Goal: Register for event/course

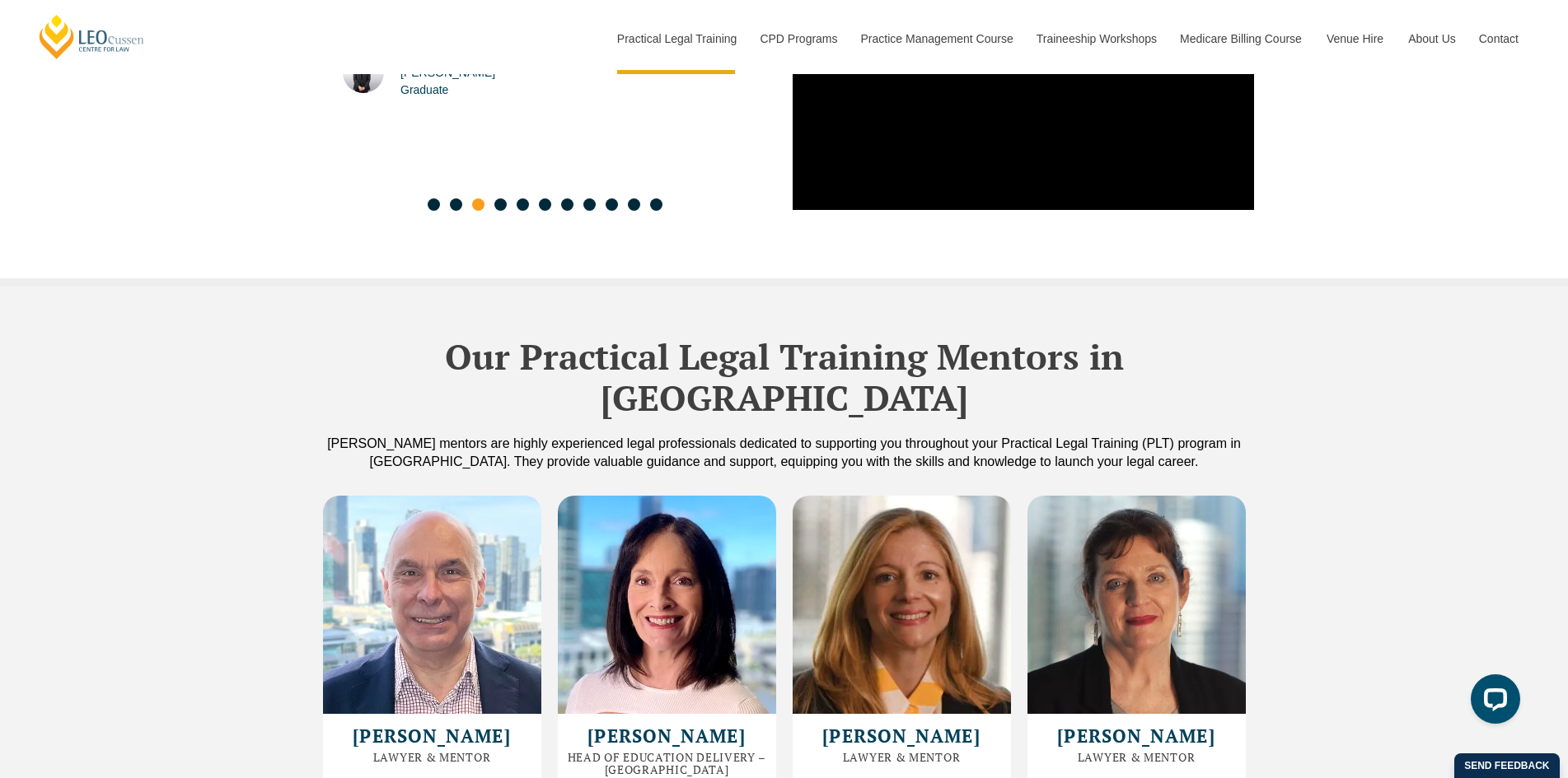
scroll to position [4695, 0]
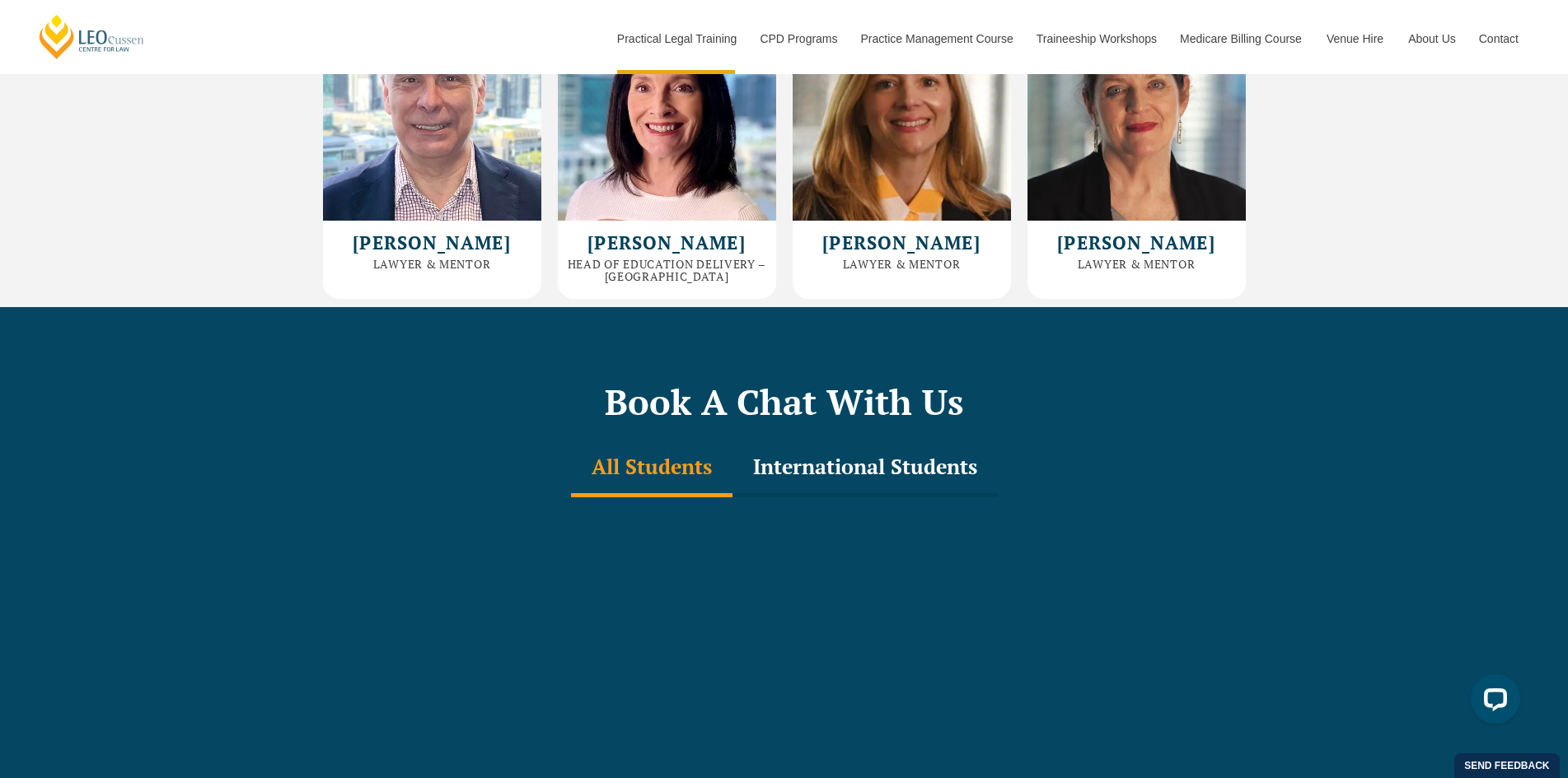
click at [784, 440] on div "International Students" at bounding box center [865, 468] width 265 height 57
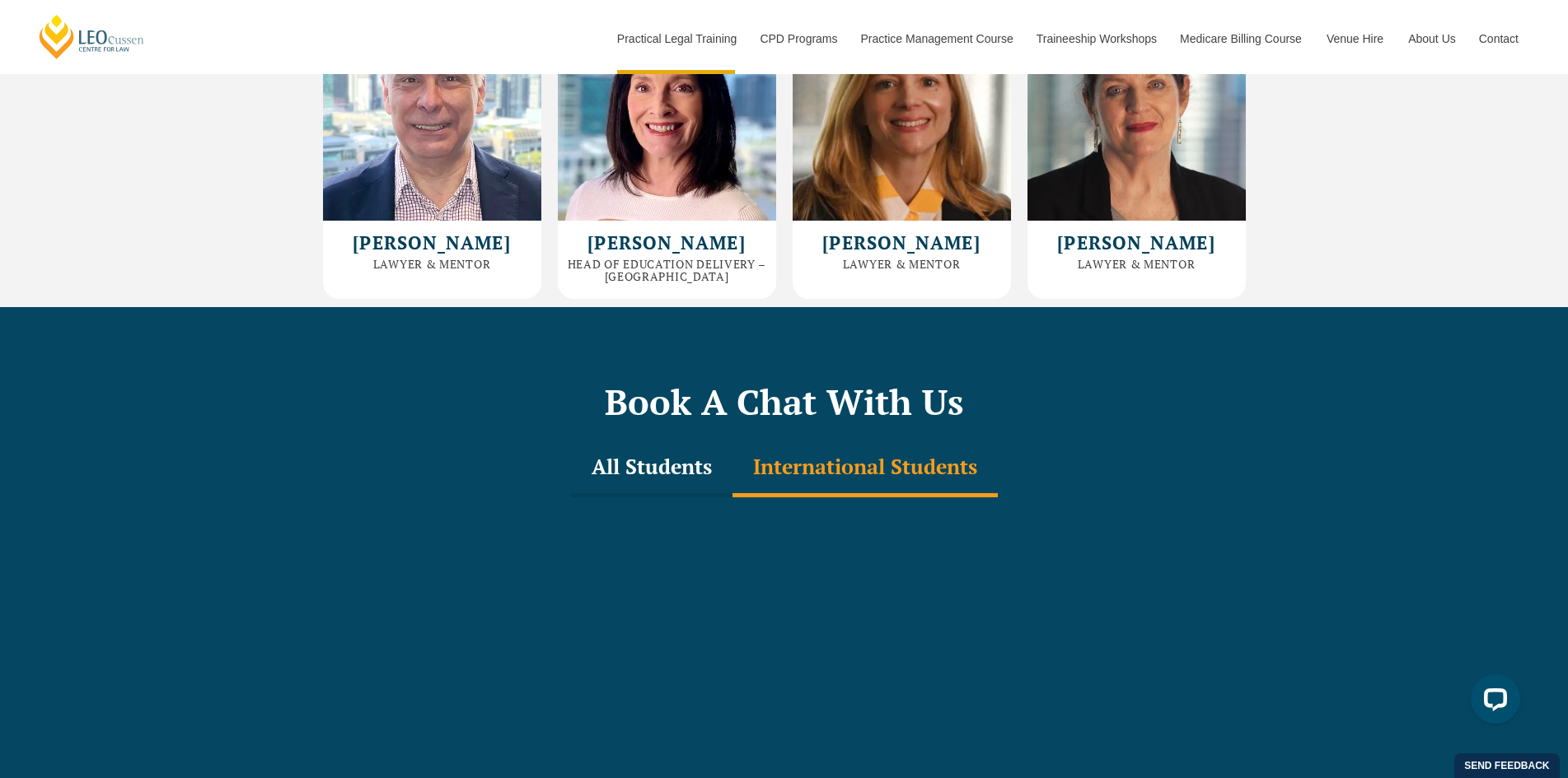
click at [687, 440] on div "All Students" at bounding box center [651, 468] width 161 height 57
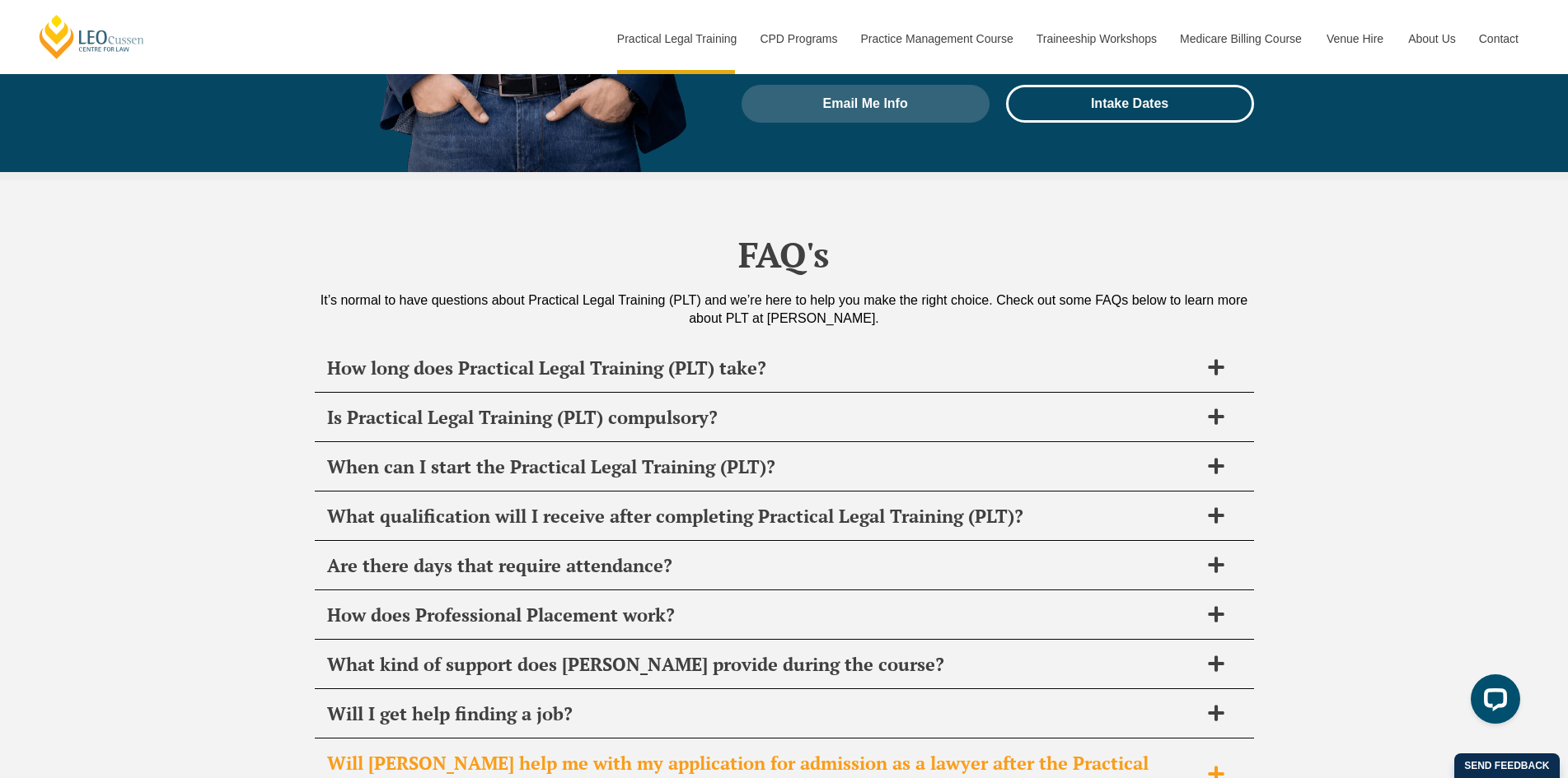
scroll to position [8081, 0]
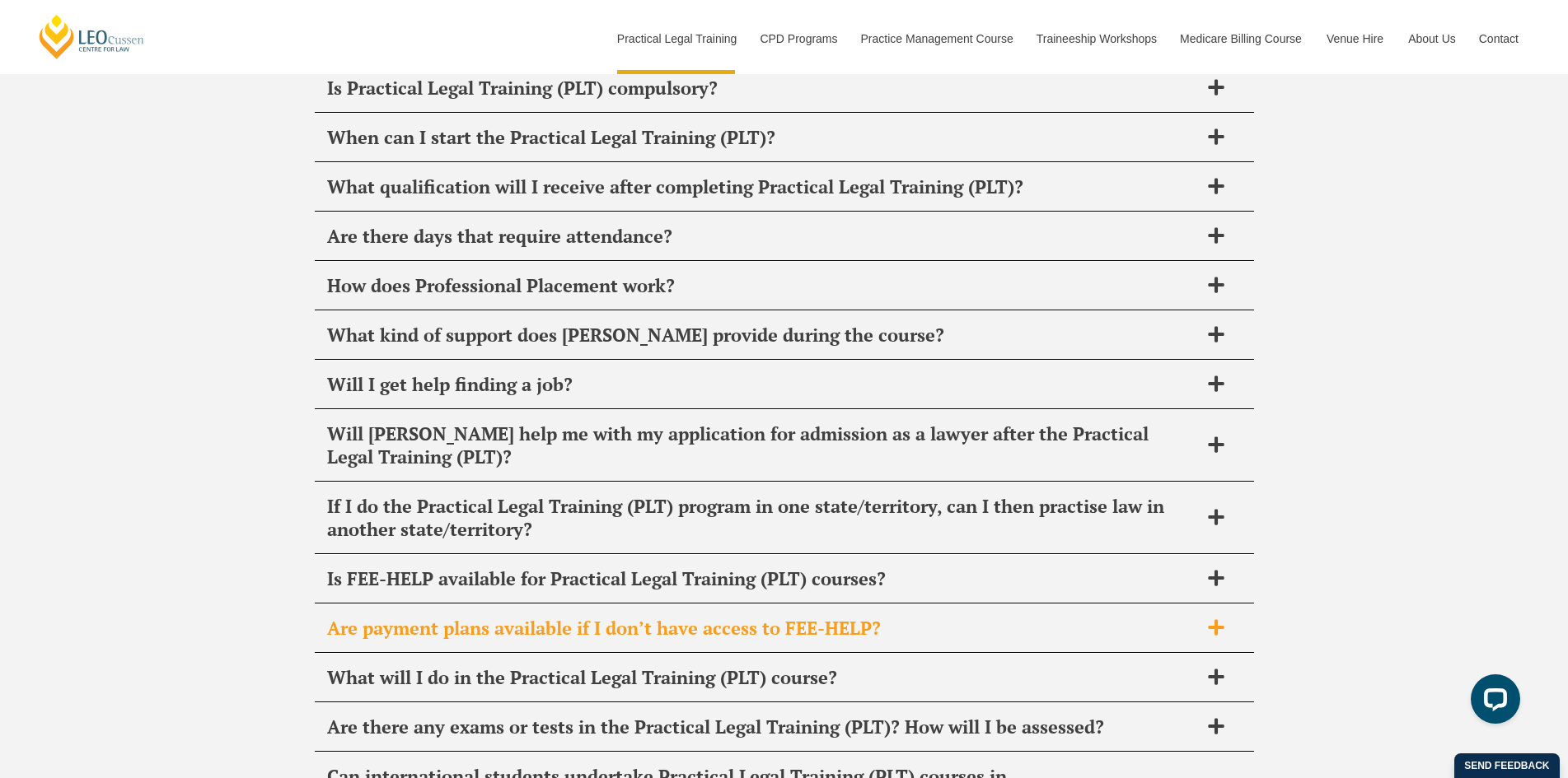
click at [663, 617] on span "Are payment plans available if I don’t have access to FEE-HELP?" at bounding box center [762, 628] width 872 height 23
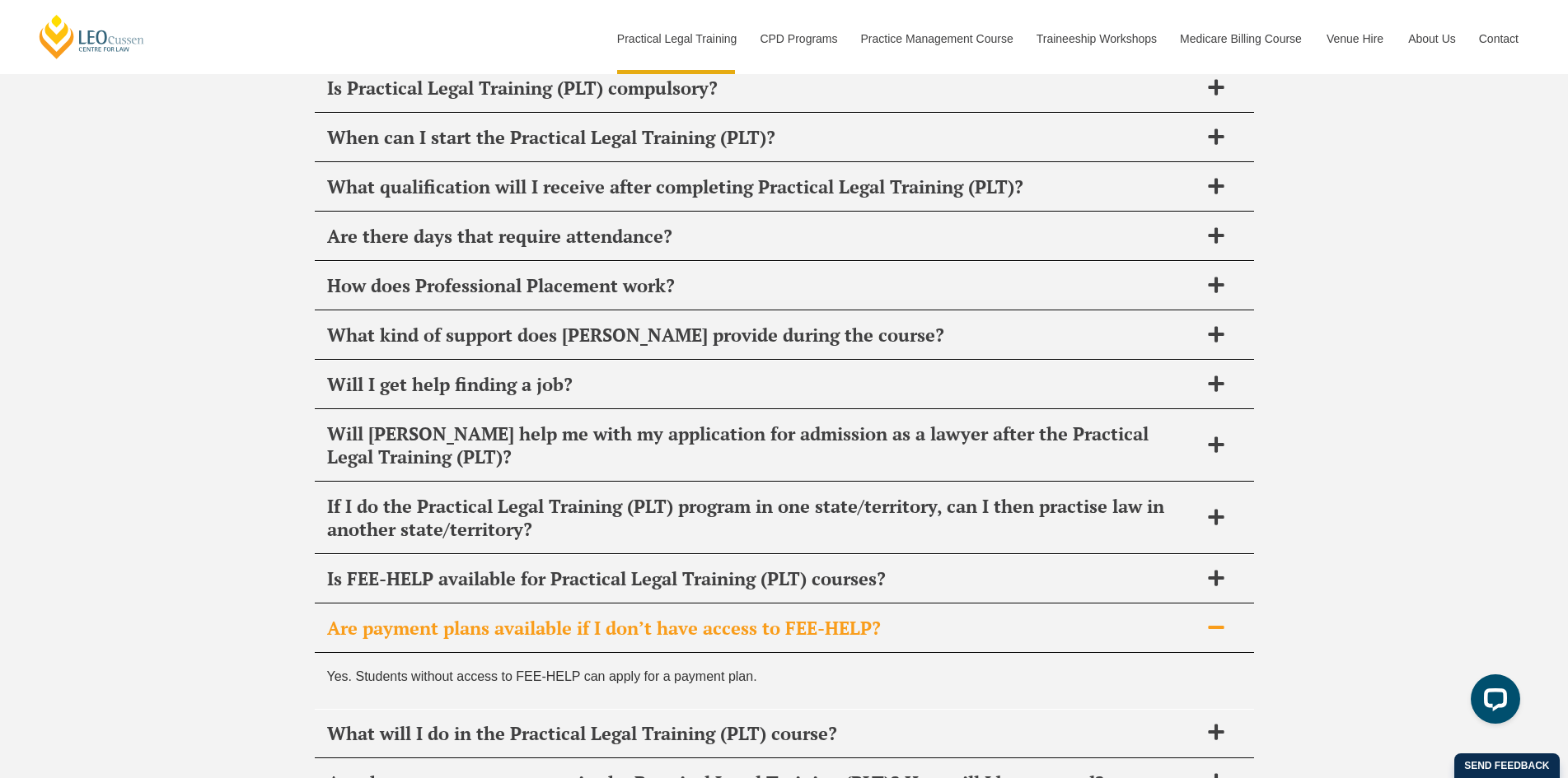
click at [664, 617] on span "Are payment plans available if I don’t have access to FEE-HELP?" at bounding box center [762, 628] width 872 height 23
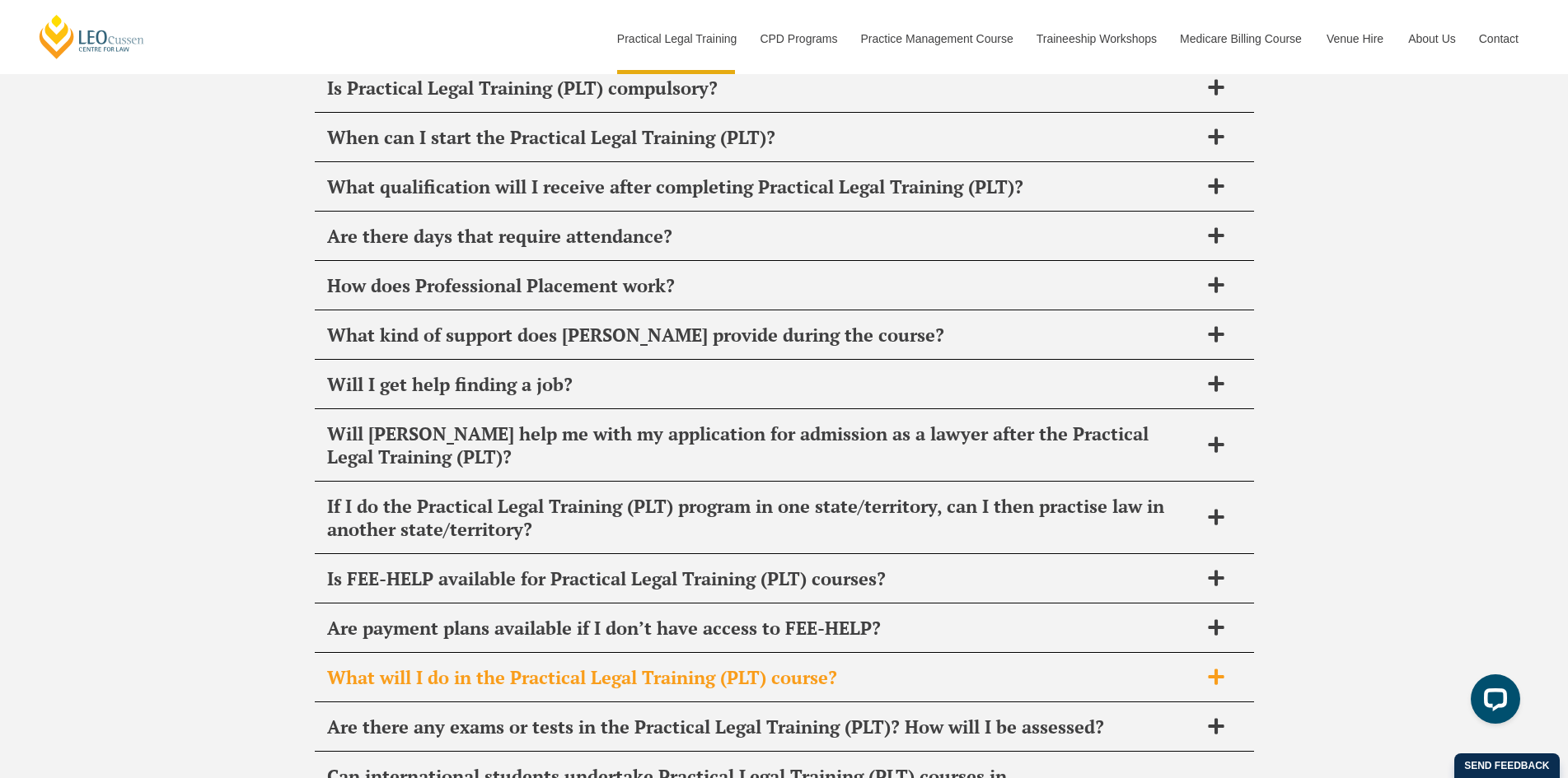
click at [653, 666] on span "What will I do in the Practical Legal Training (PLT) course?" at bounding box center [762, 678] width 872 height 23
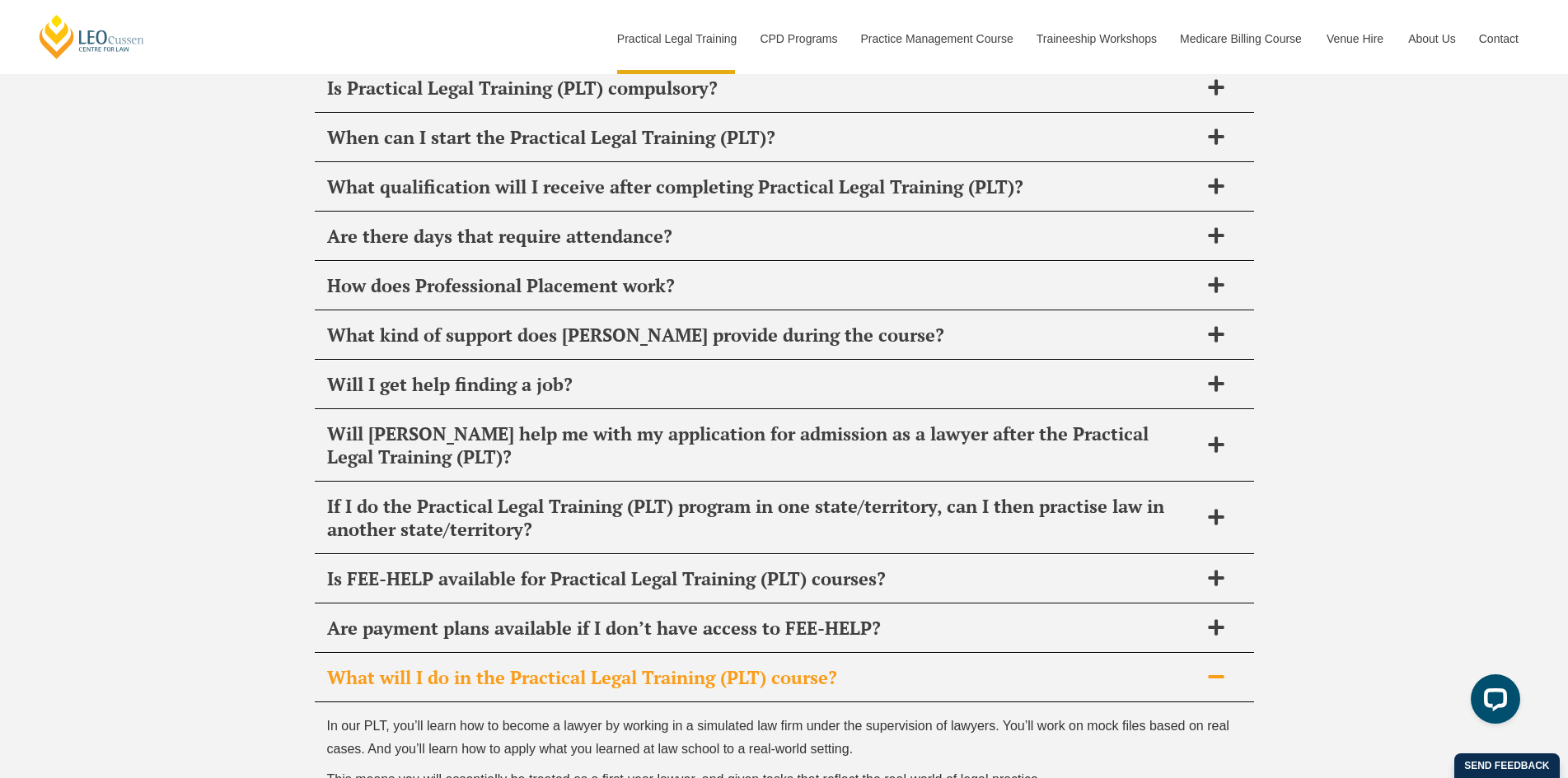
click at [653, 666] on span "What will I do in the Practical Legal Training (PLT) course?" at bounding box center [762, 678] width 872 height 23
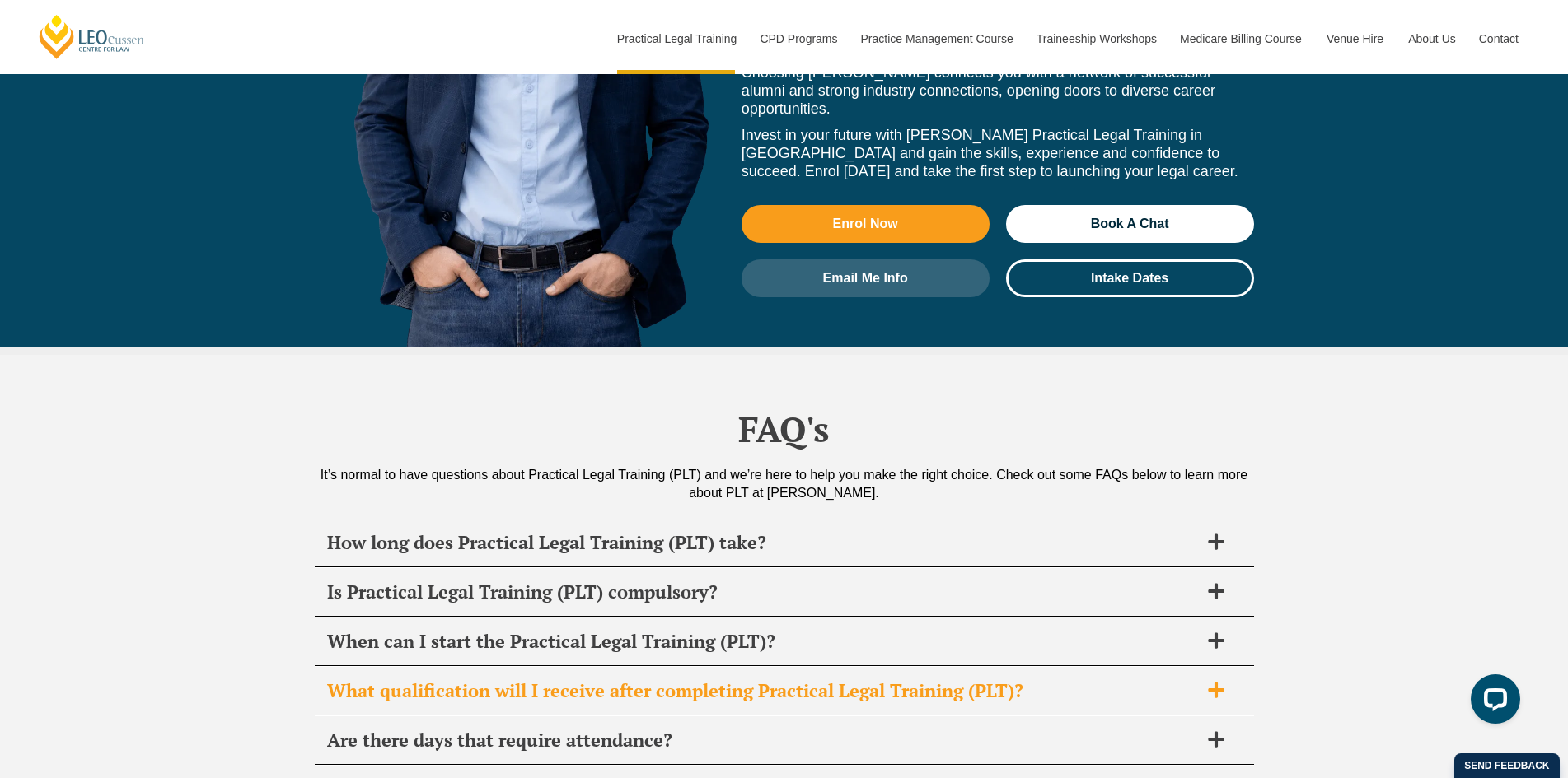
scroll to position [7834, 0]
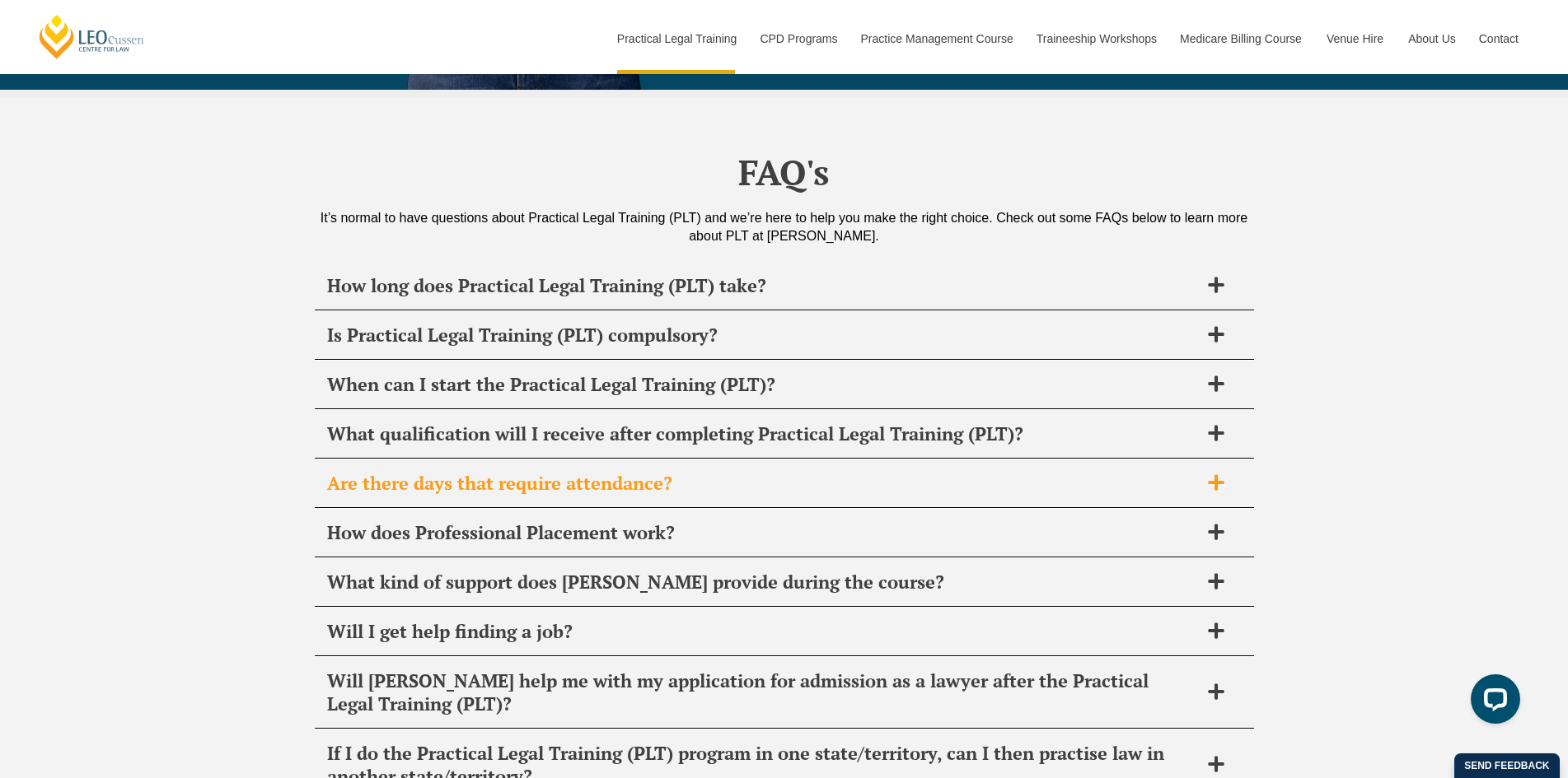
click at [653, 472] on span "Are there days that require attendance?" at bounding box center [762, 484] width 872 height 23
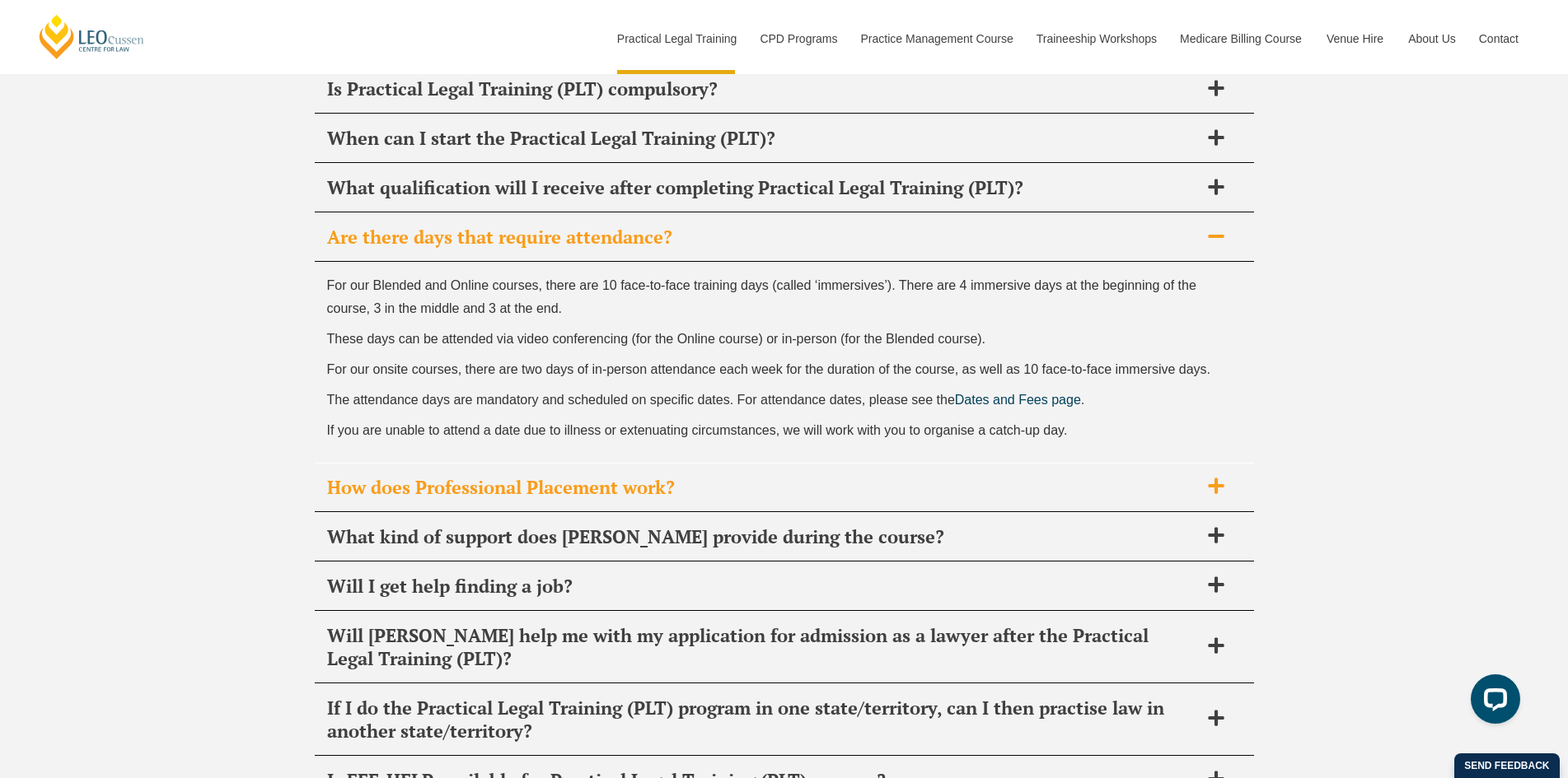
scroll to position [8081, 0]
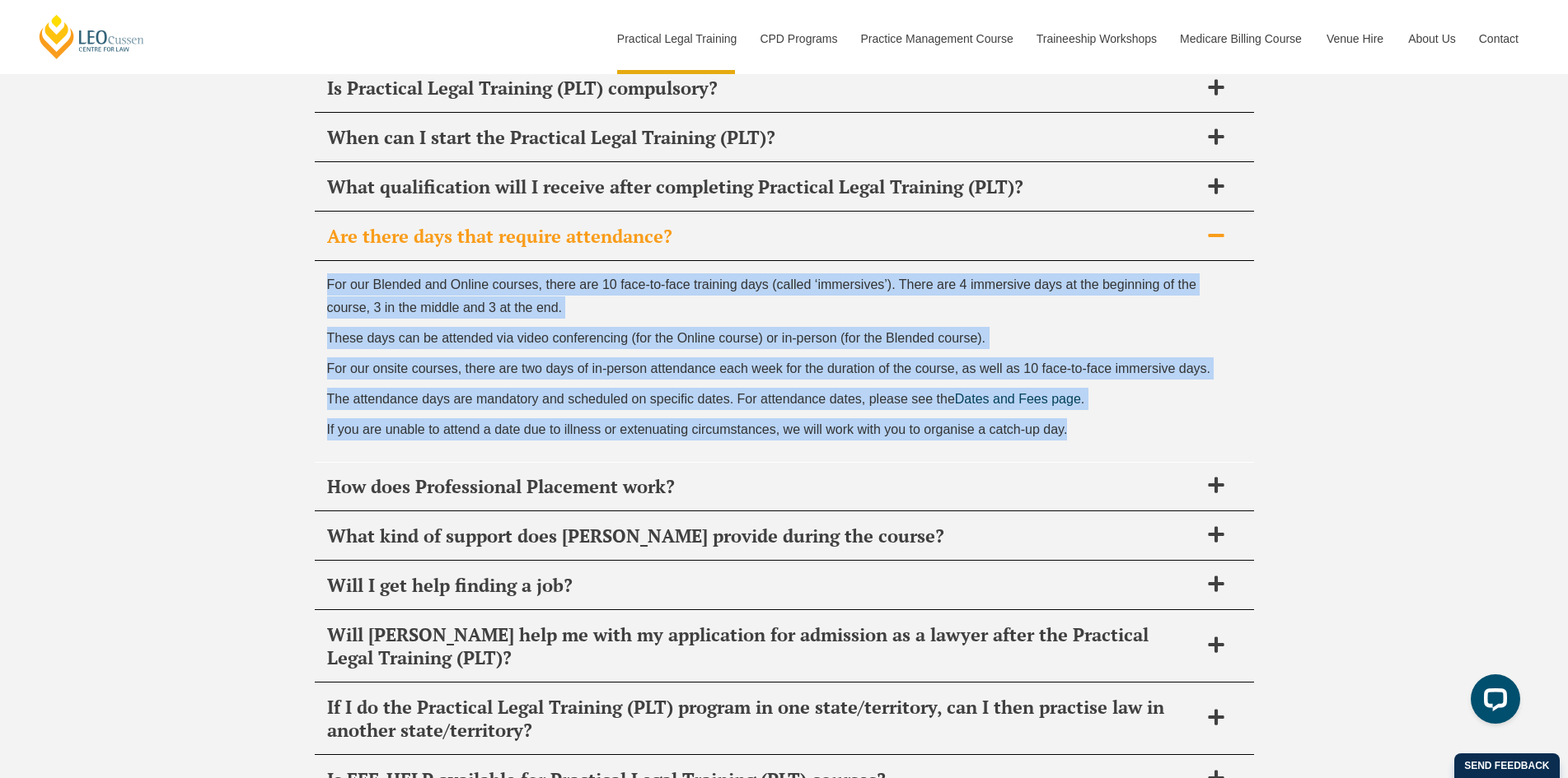
drag, startPoint x: 1097, startPoint y: 291, endPoint x: 322, endPoint y: 131, distance: 791.3
click at [322, 261] on div "For our Blended and Online courses, there are 10 face-to-face training days (ca…" at bounding box center [784, 360] width 940 height 200
drag, startPoint x: 322, startPoint y: 131, endPoint x: 1085, endPoint y: 296, distance: 780.6
click at [1085, 296] on div "For our Blended and Online courses, there are 10 face-to-face training days (ca…" at bounding box center [784, 360] width 940 height 200
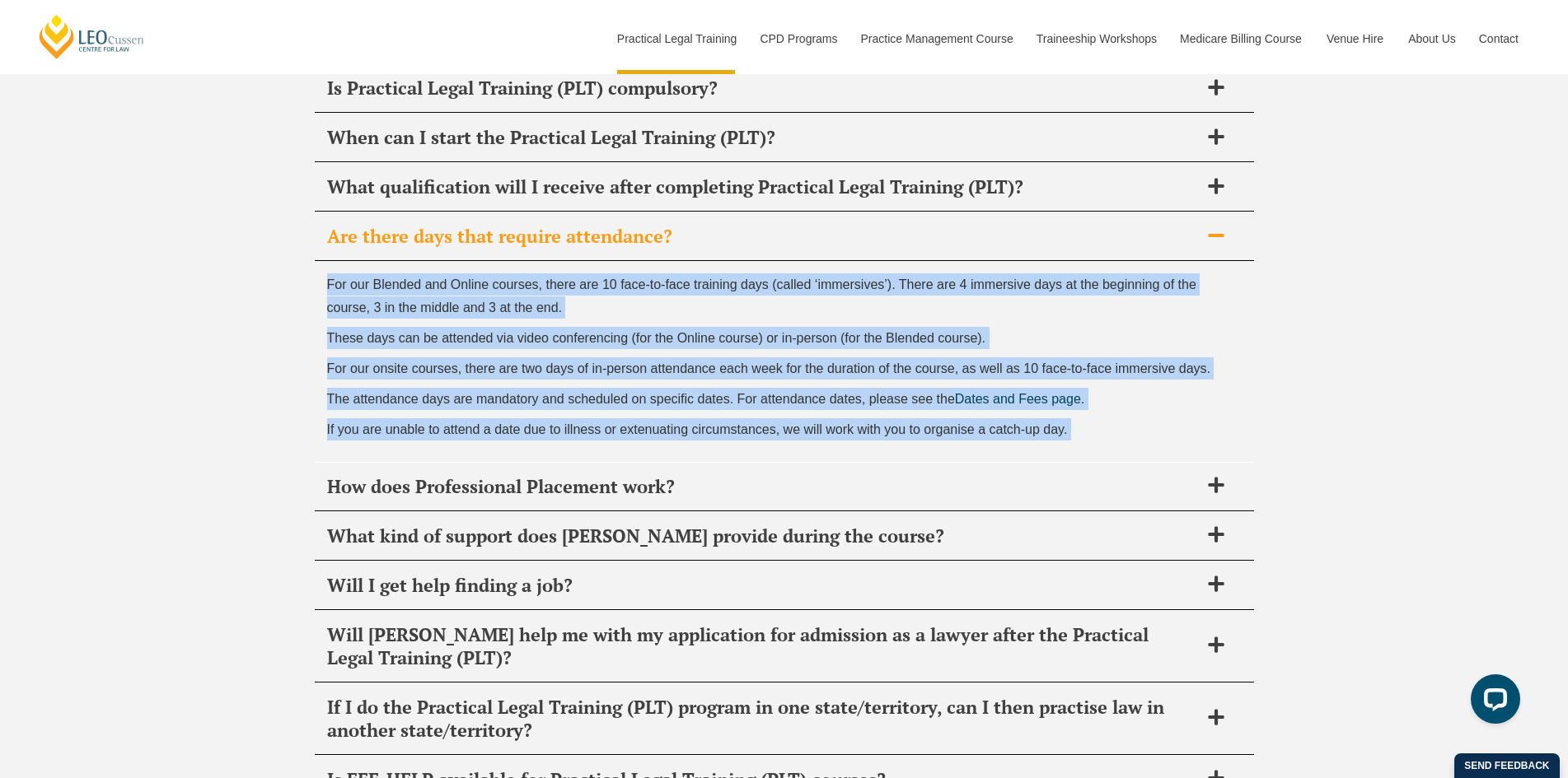
click at [1085, 419] on p "If you are unable to attend a date due to illness or extenuating circumstances,…" at bounding box center [784, 429] width 915 height 22
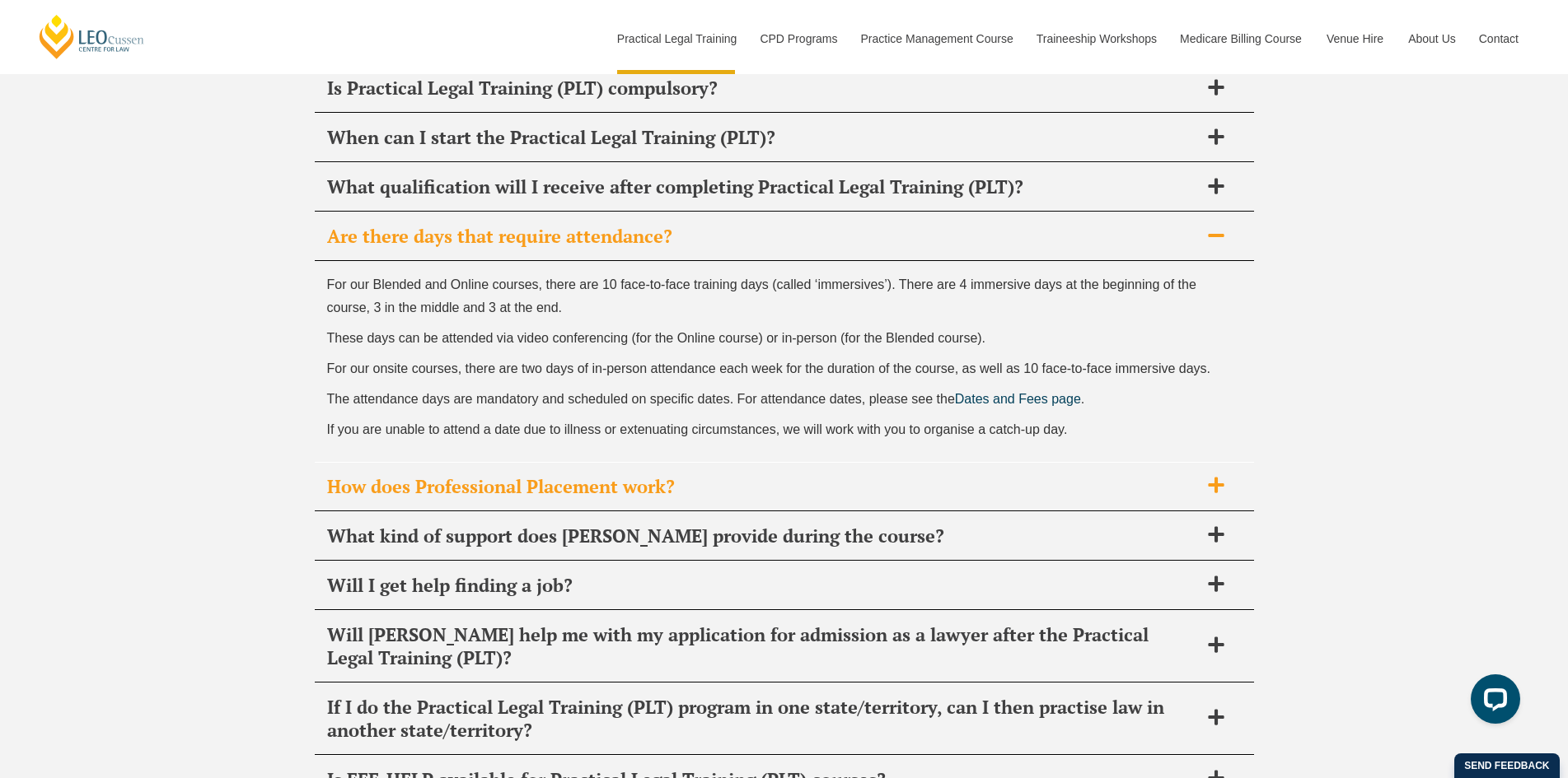
click at [592, 475] on span "How does Professional Placement work?" at bounding box center [762, 486] width 872 height 23
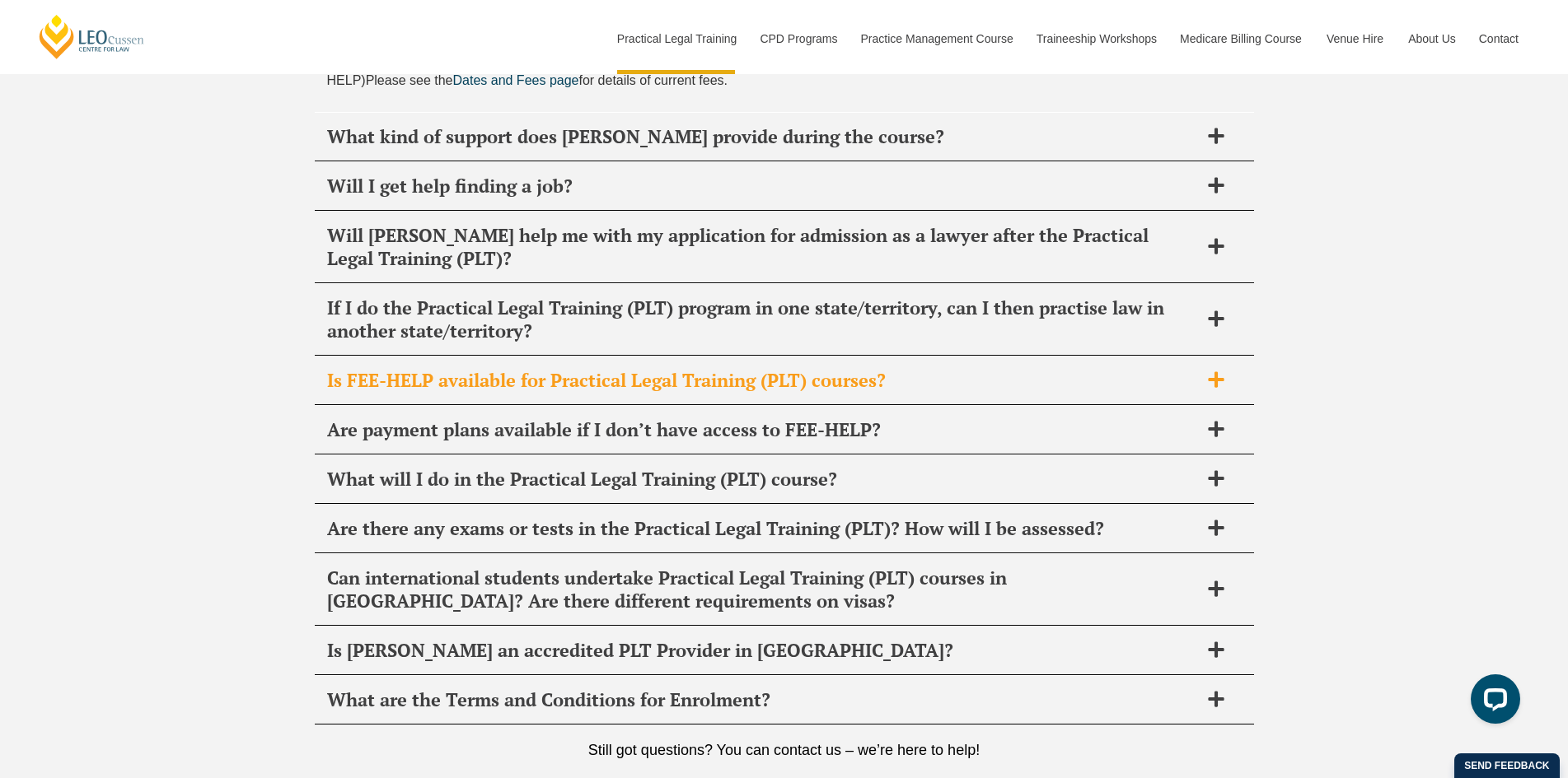
click at [681, 369] on span "Is FEE-HELP available for Practical Legal Training (PLT) courses?" at bounding box center [762, 381] width 872 height 23
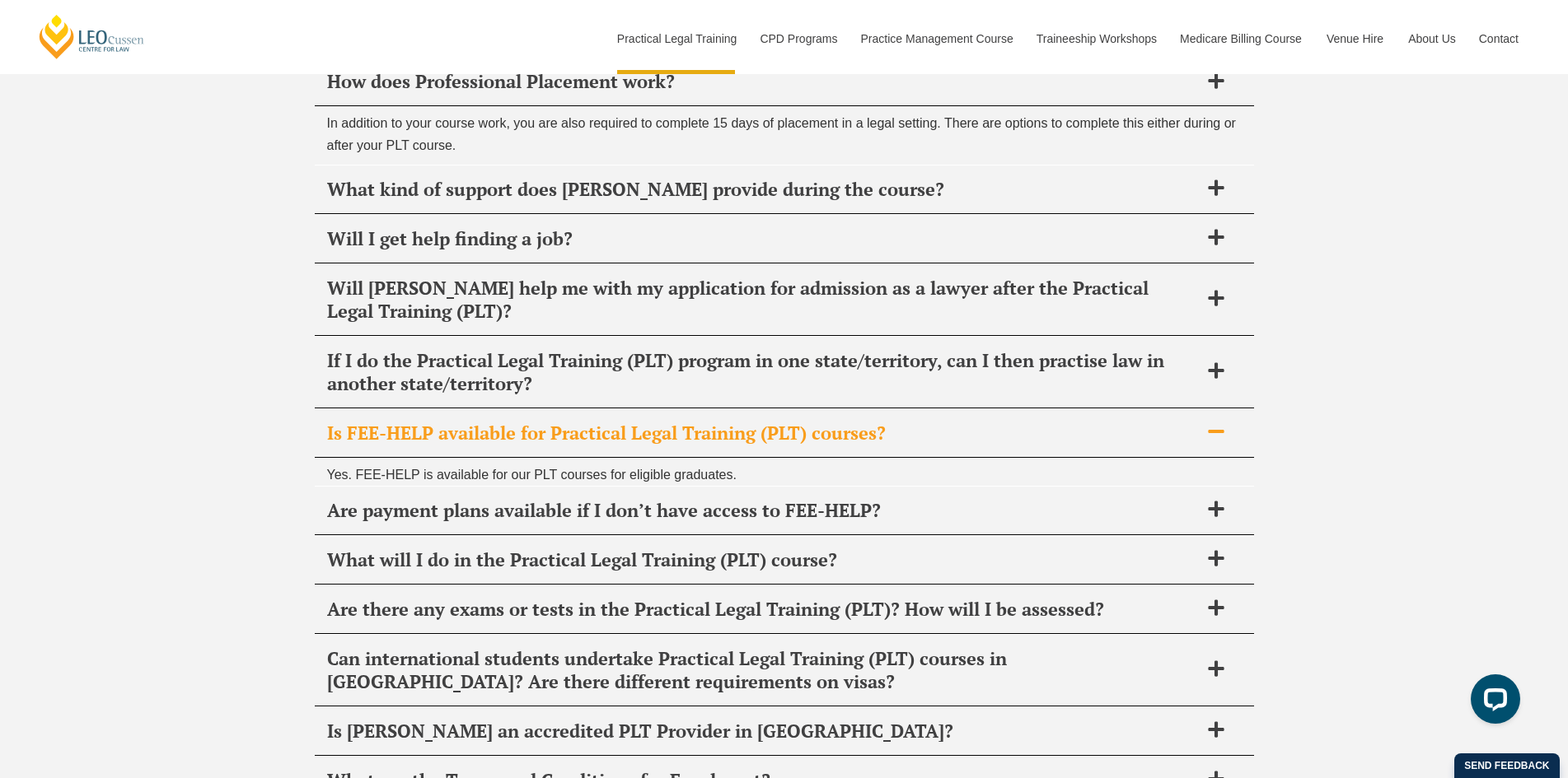
scroll to position [8280, 0]
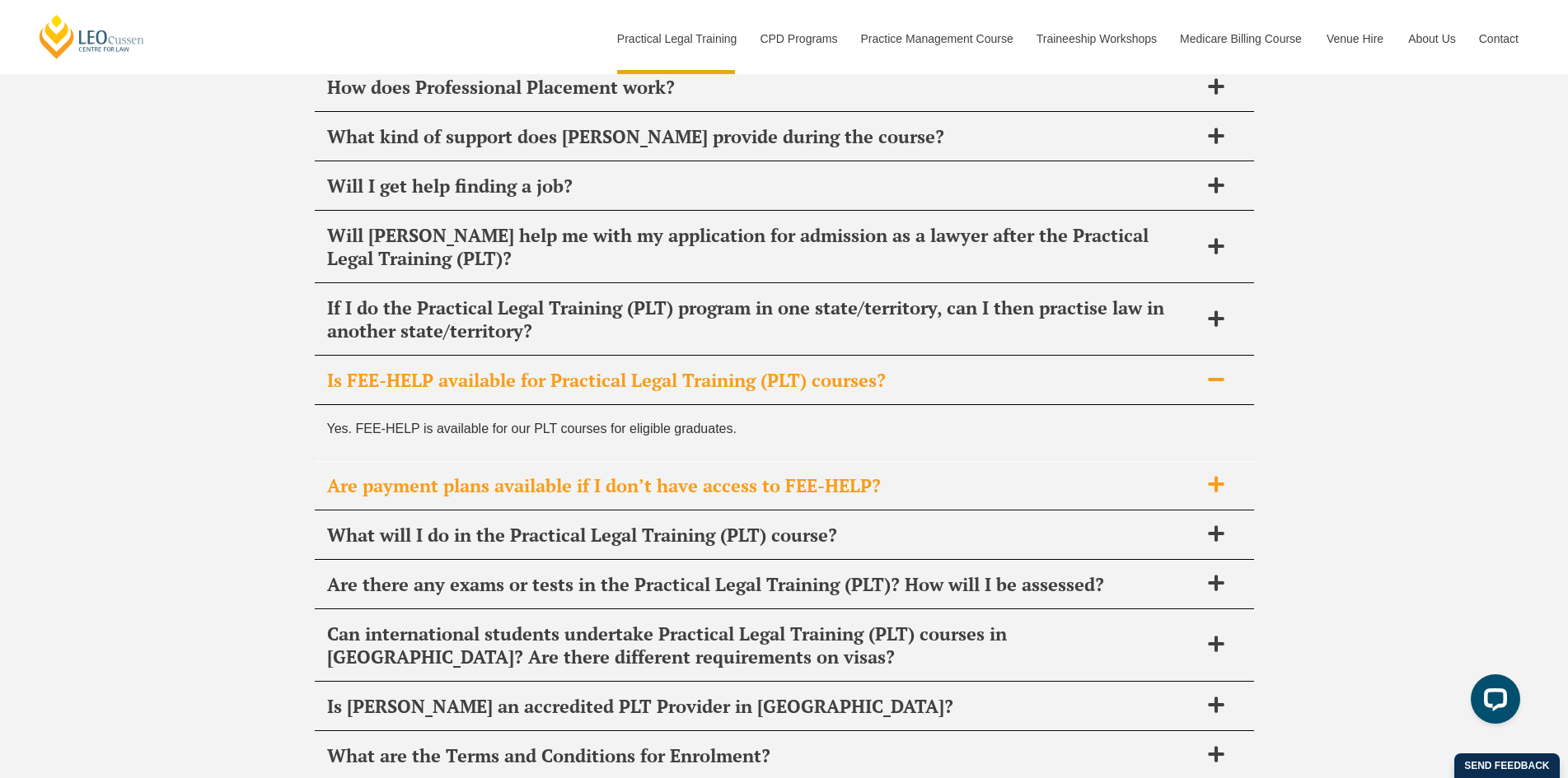
click at [625, 475] on span "Are payment plans available if I don’t have access to FEE-HELP?" at bounding box center [762, 486] width 872 height 23
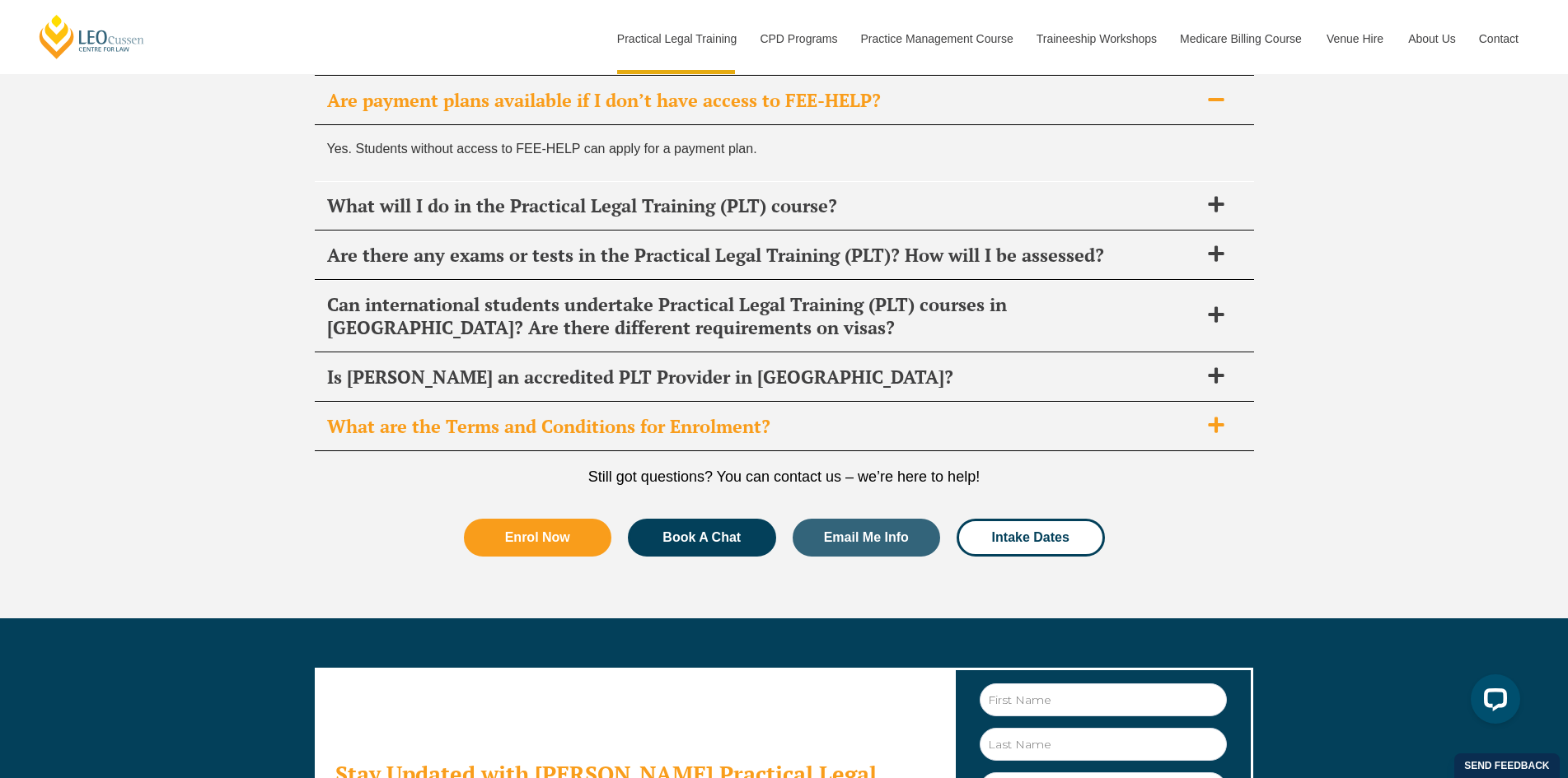
drag, startPoint x: 622, startPoint y: 251, endPoint x: 624, endPoint y: 278, distance: 27.1
click at [623, 353] on div "Is [PERSON_NAME] an accredited PLT Provider in [GEOGRAPHIC_DATA]?" at bounding box center [784, 377] width 940 height 48
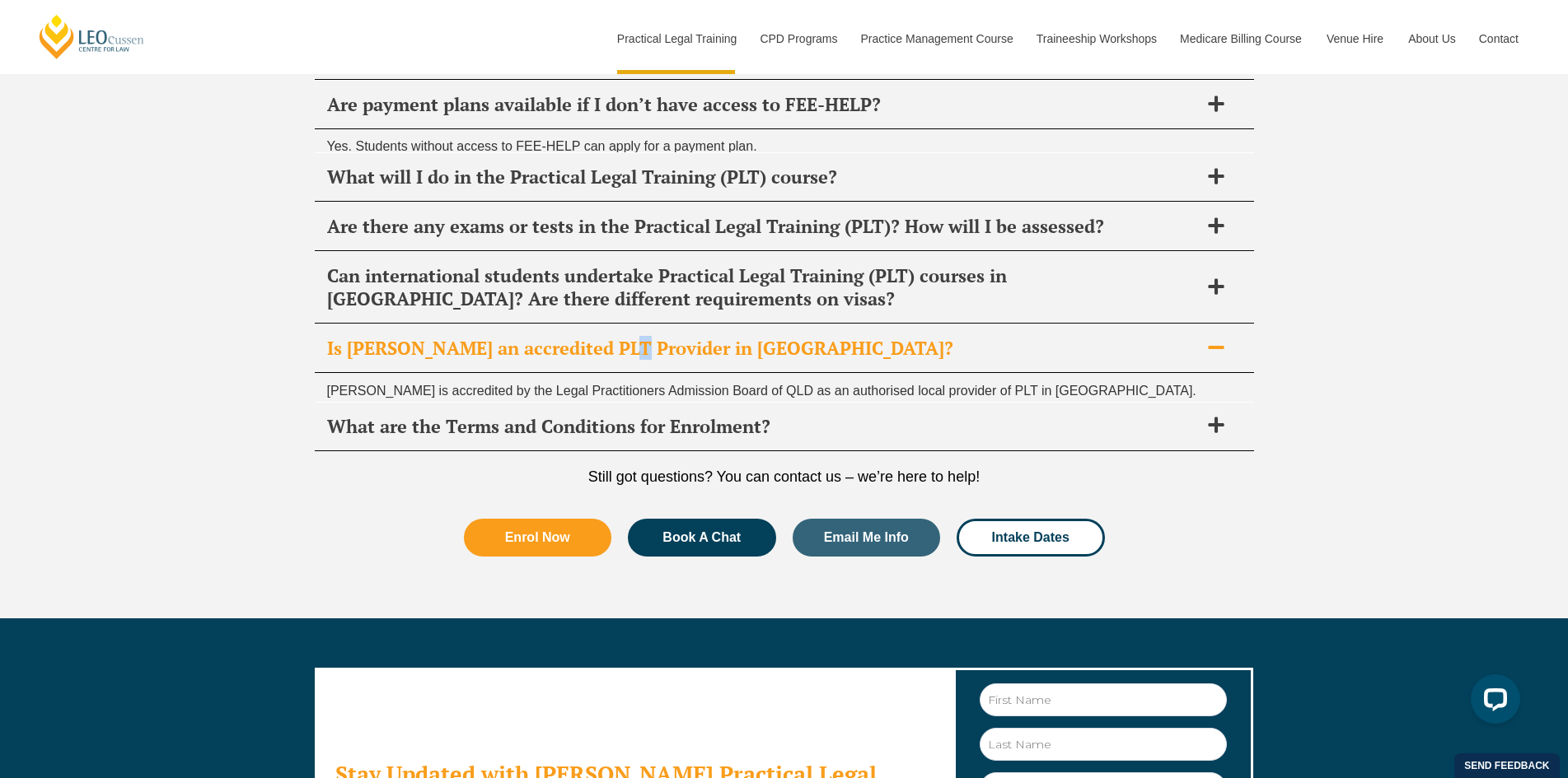
scroll to position [8594, 0]
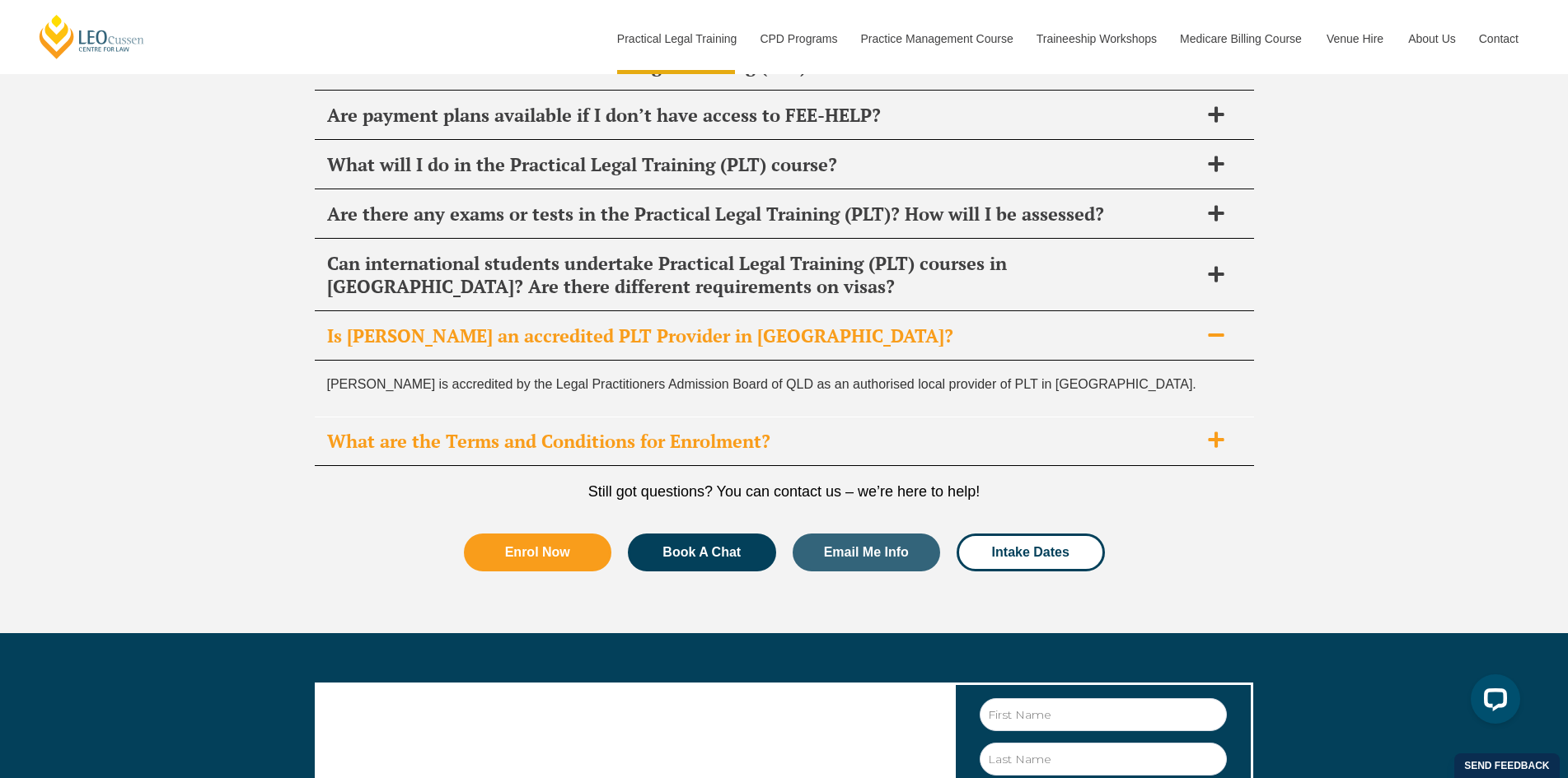
click at [613, 418] on div "What are the Terms and Conditions for Enrolment?" at bounding box center [784, 441] width 940 height 48
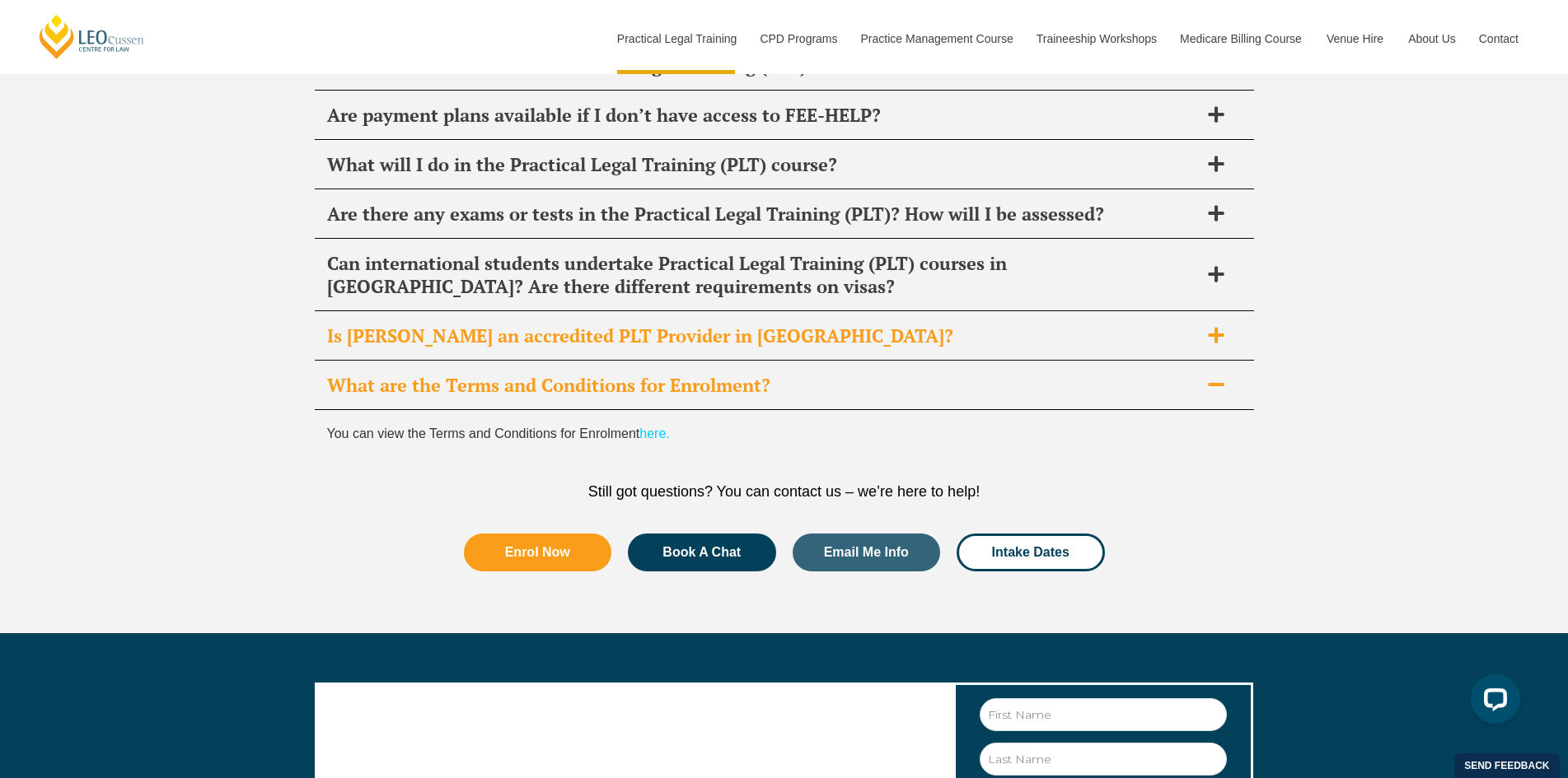
click at [739, 312] on div "Is [PERSON_NAME] an accredited PLT Provider in [GEOGRAPHIC_DATA]?" at bounding box center [784, 336] width 940 height 48
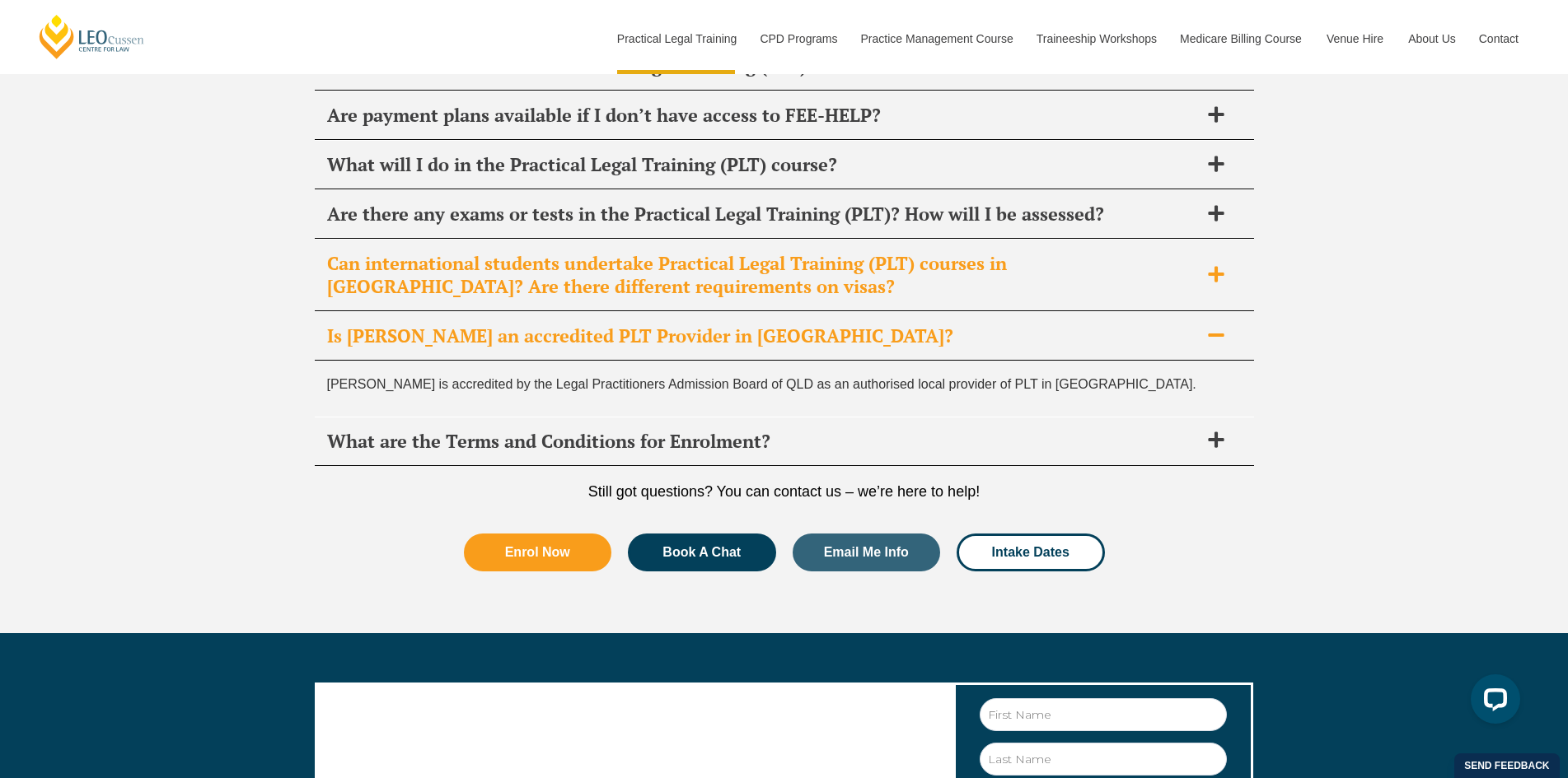
click at [740, 252] on span "Can international students undertake Practical Legal Training (PLT) courses in …" at bounding box center [762, 275] width 872 height 46
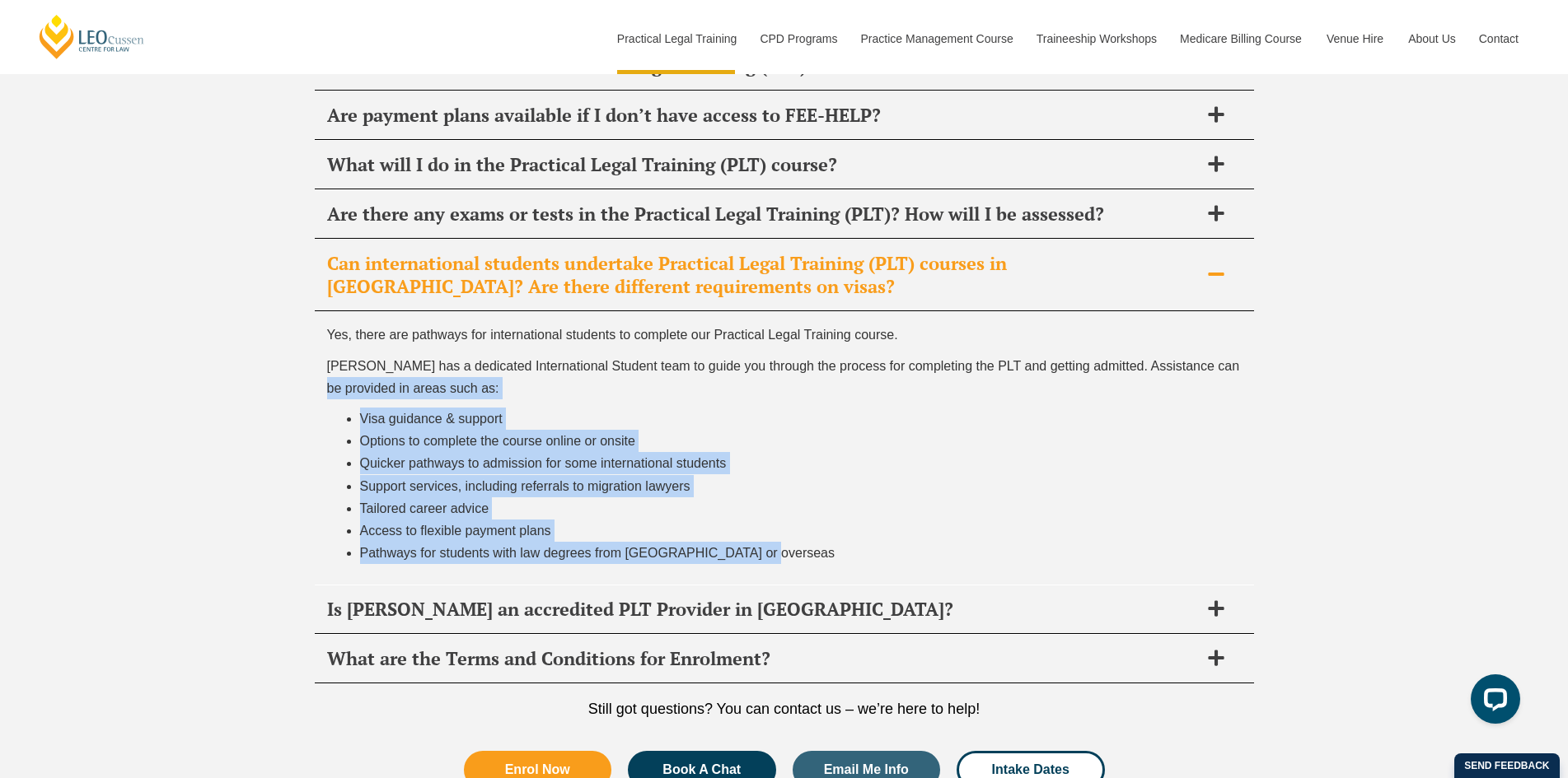
drag, startPoint x: 763, startPoint y: 404, endPoint x: 273, endPoint y: 243, distance: 515.8
click at [273, 243] on div "FAQ's It’s normal to have questions about Practical Legal Training (PLT) and we…" at bounding box center [784, 93] width 1568 height 1513
click at [432, 456] on span "Quicker pathways to admission for some international students" at bounding box center [544, 463] width 367 height 14
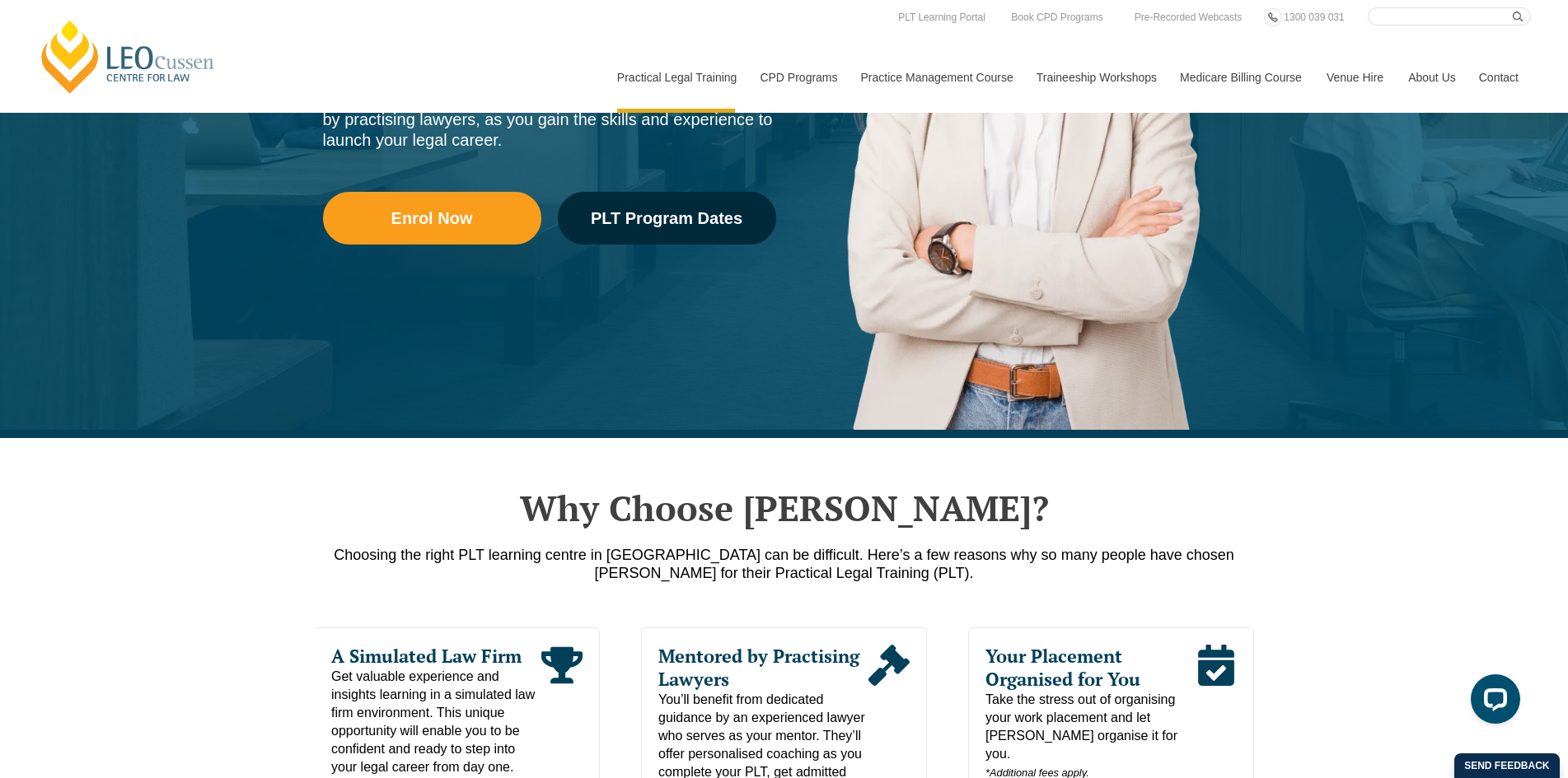
scroll to position [0, 0]
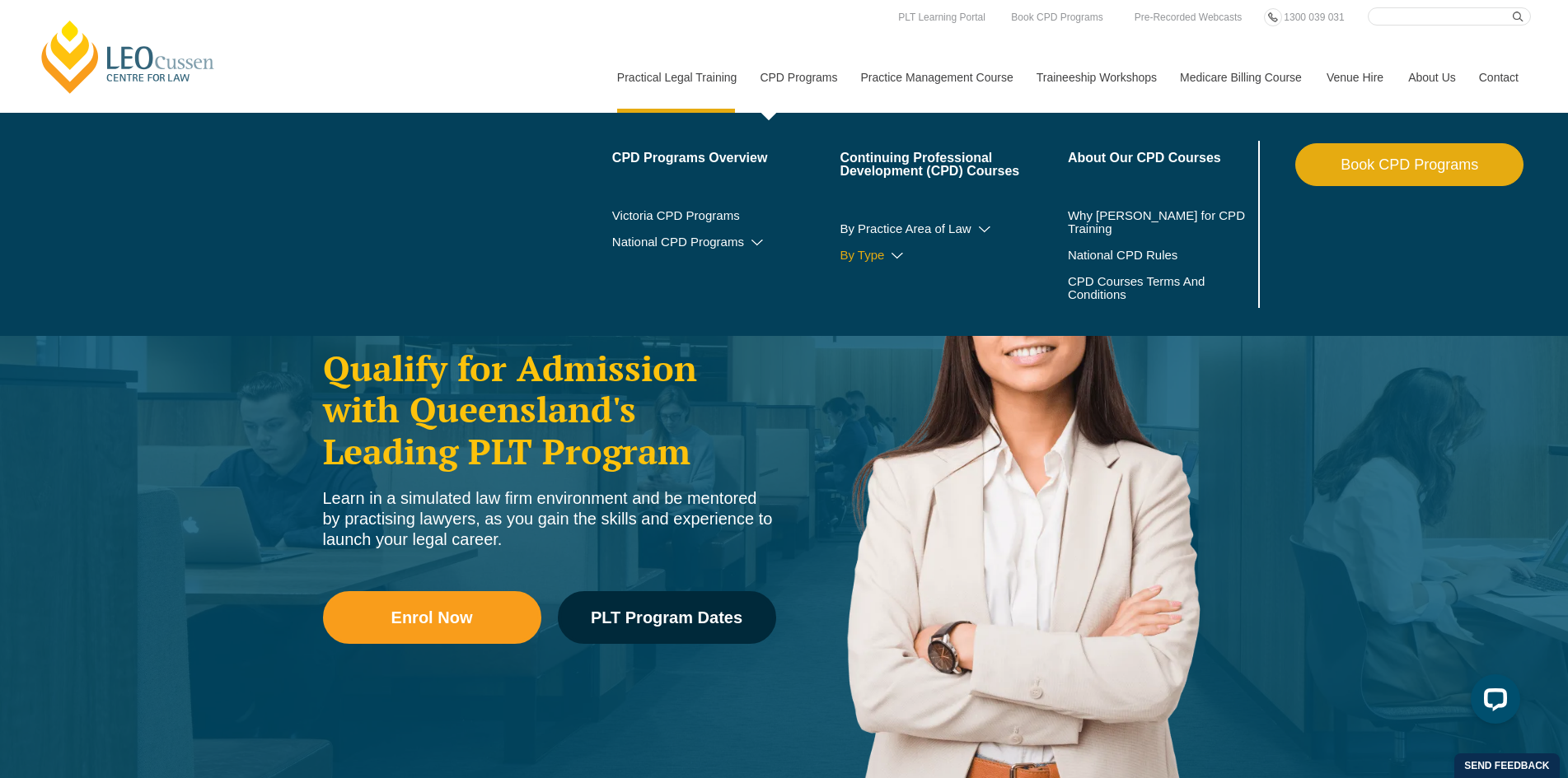
click at [891, 258] on icon at bounding box center [897, 256] width 17 height 11
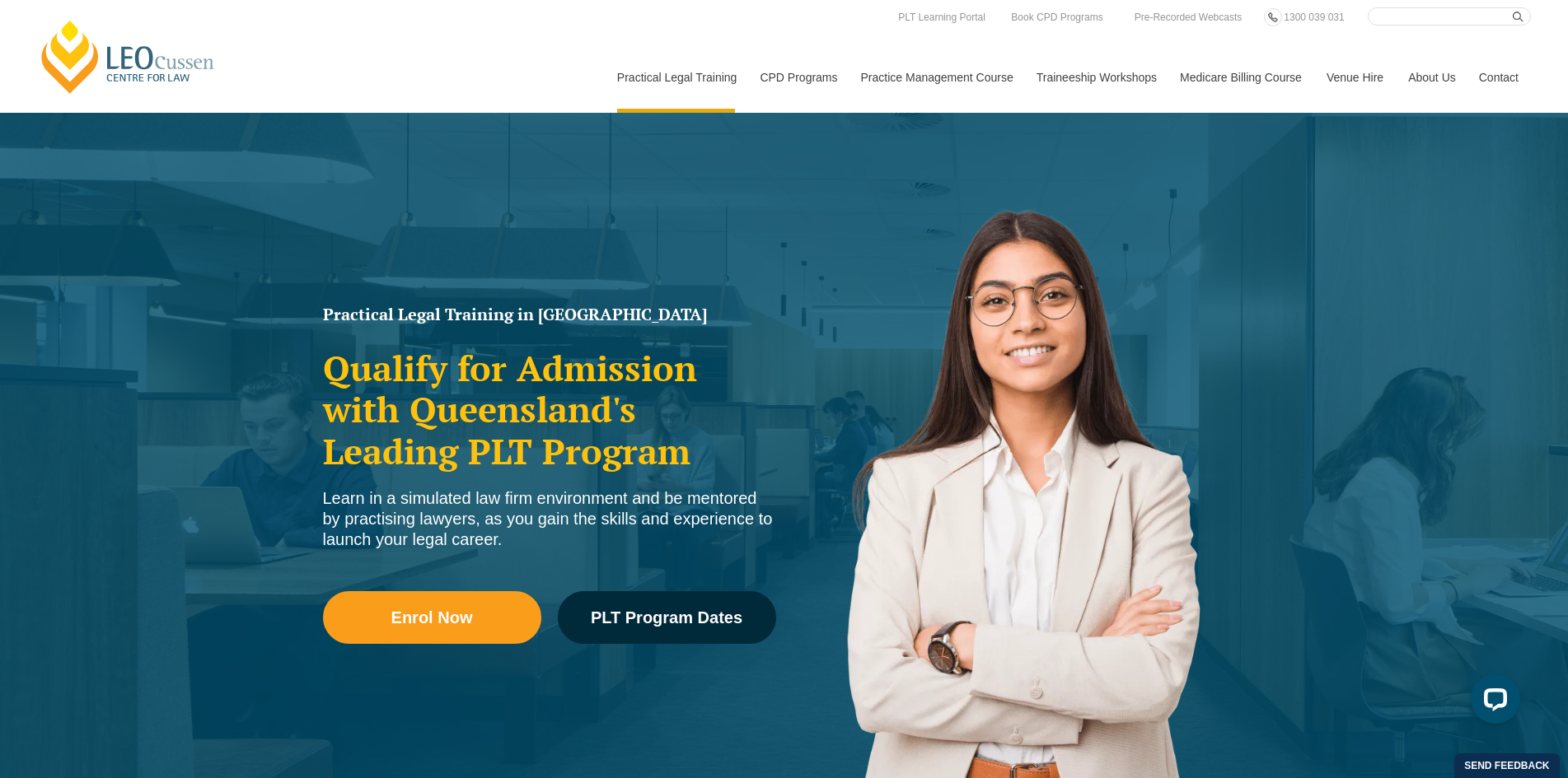
click at [1242, 83] on link "Medicare Billing Course" at bounding box center [1241, 78] width 146 height 70
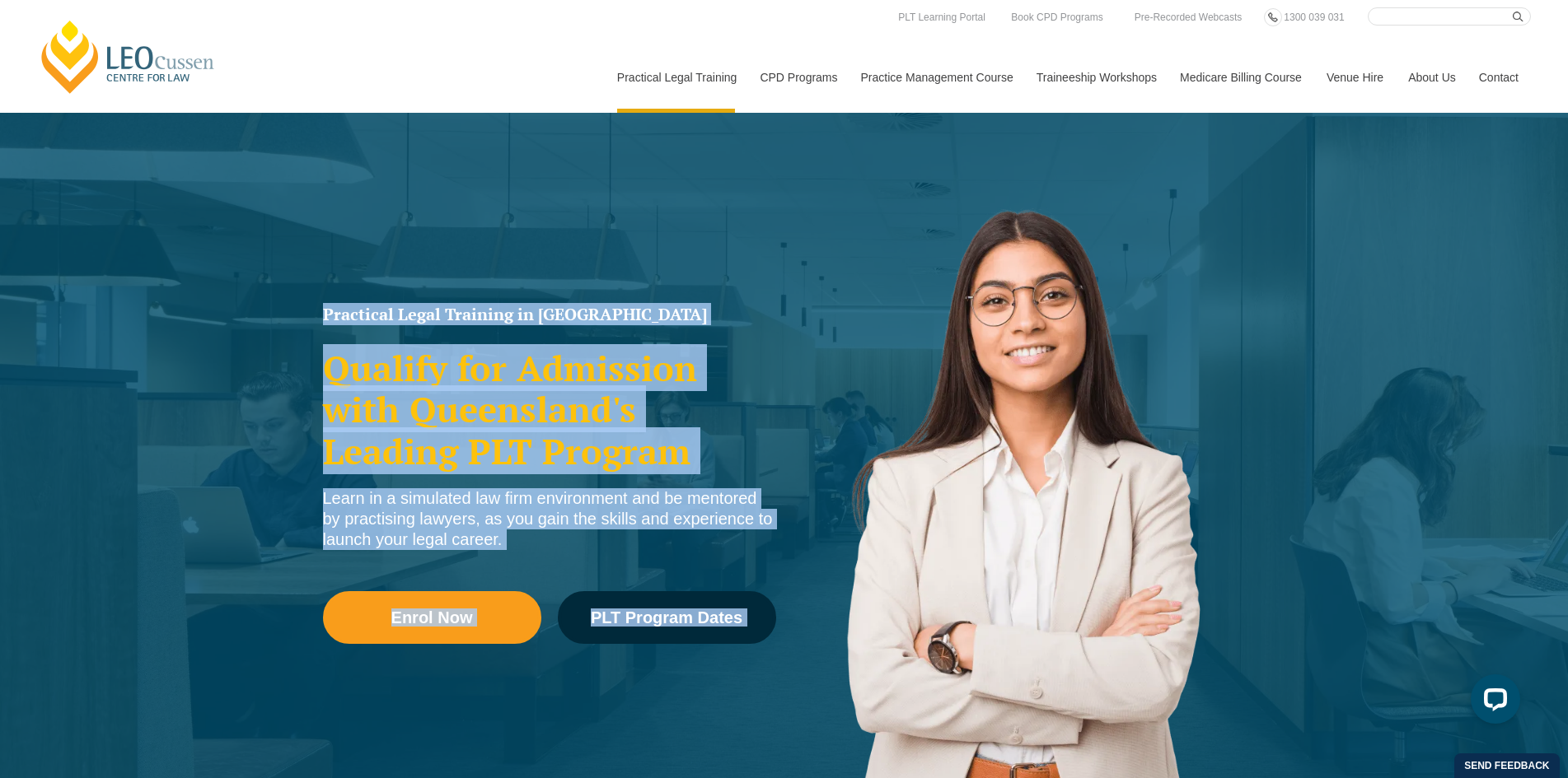
drag, startPoint x: 346, startPoint y: 289, endPoint x: 887, endPoint y: 572, distance: 610.5
click at [887, 572] on div "Practical Legal Training in [GEOGRAPHIC_DATA] Qualify for Admission with Queens…" at bounding box center [784, 475] width 1568 height 725
click at [887, 572] on img at bounding box center [1019, 495] width 470 height 667
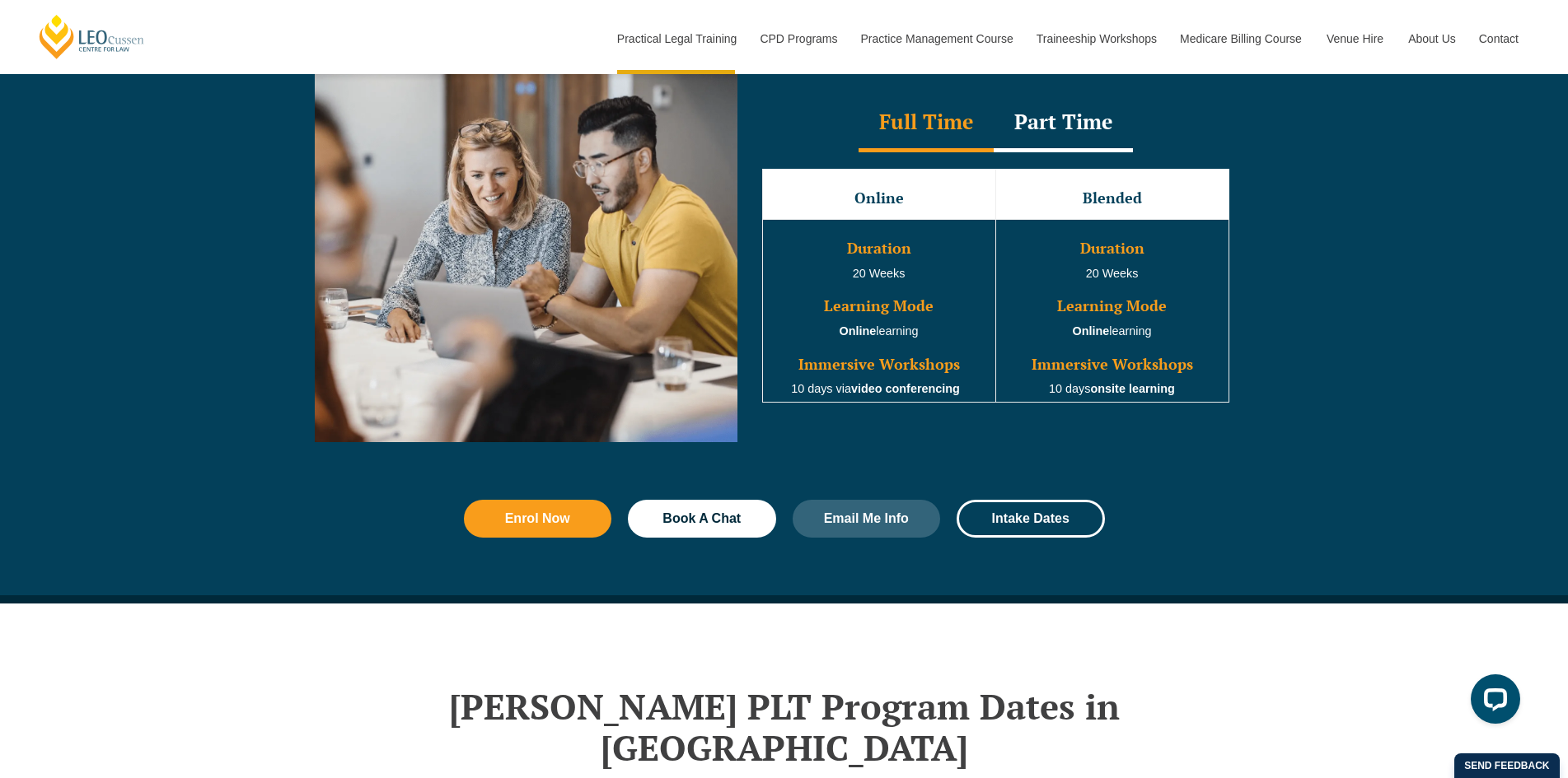
scroll to position [1400, 0]
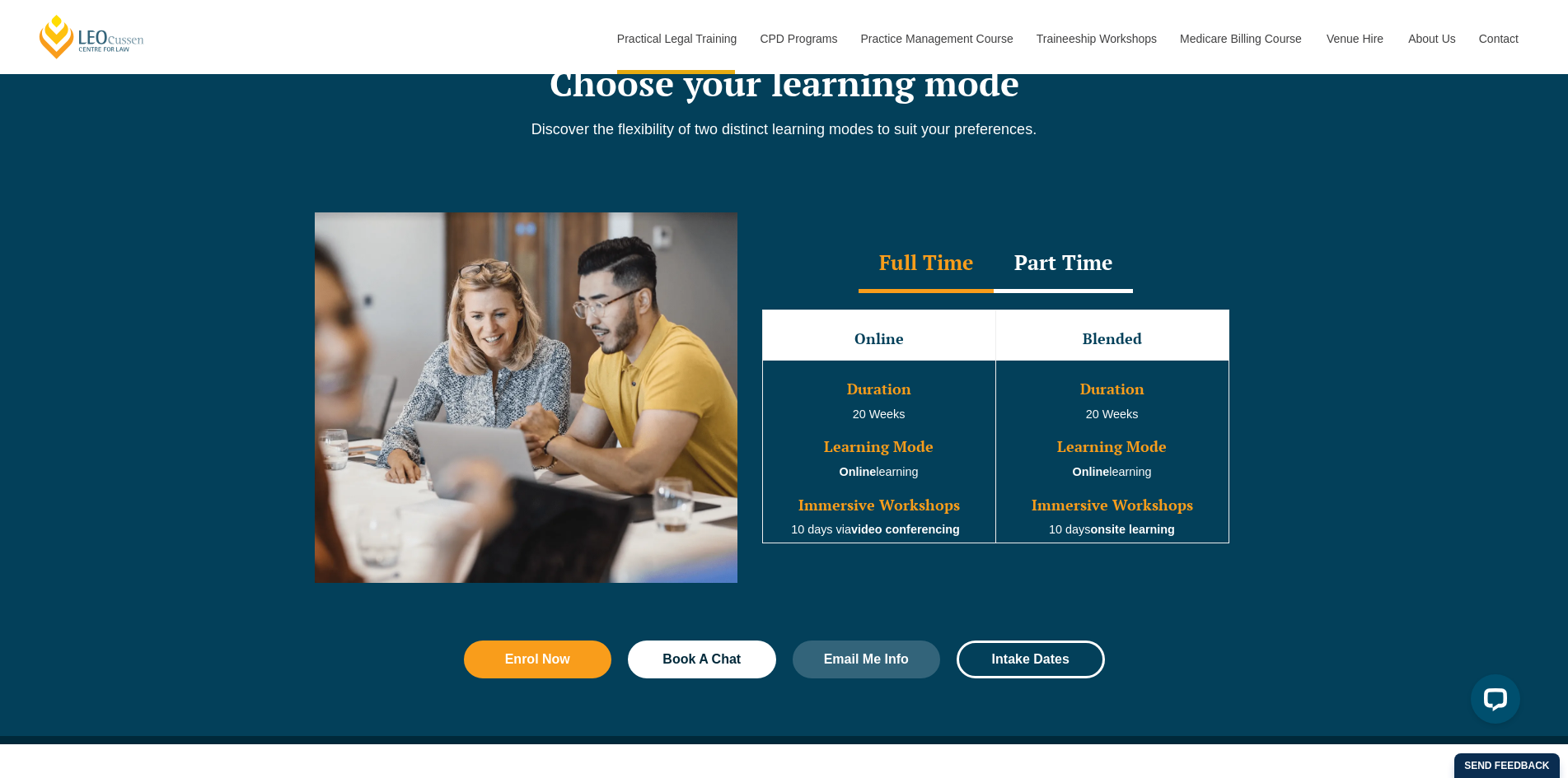
click at [1019, 267] on div "Part Time" at bounding box center [1064, 263] width 139 height 57
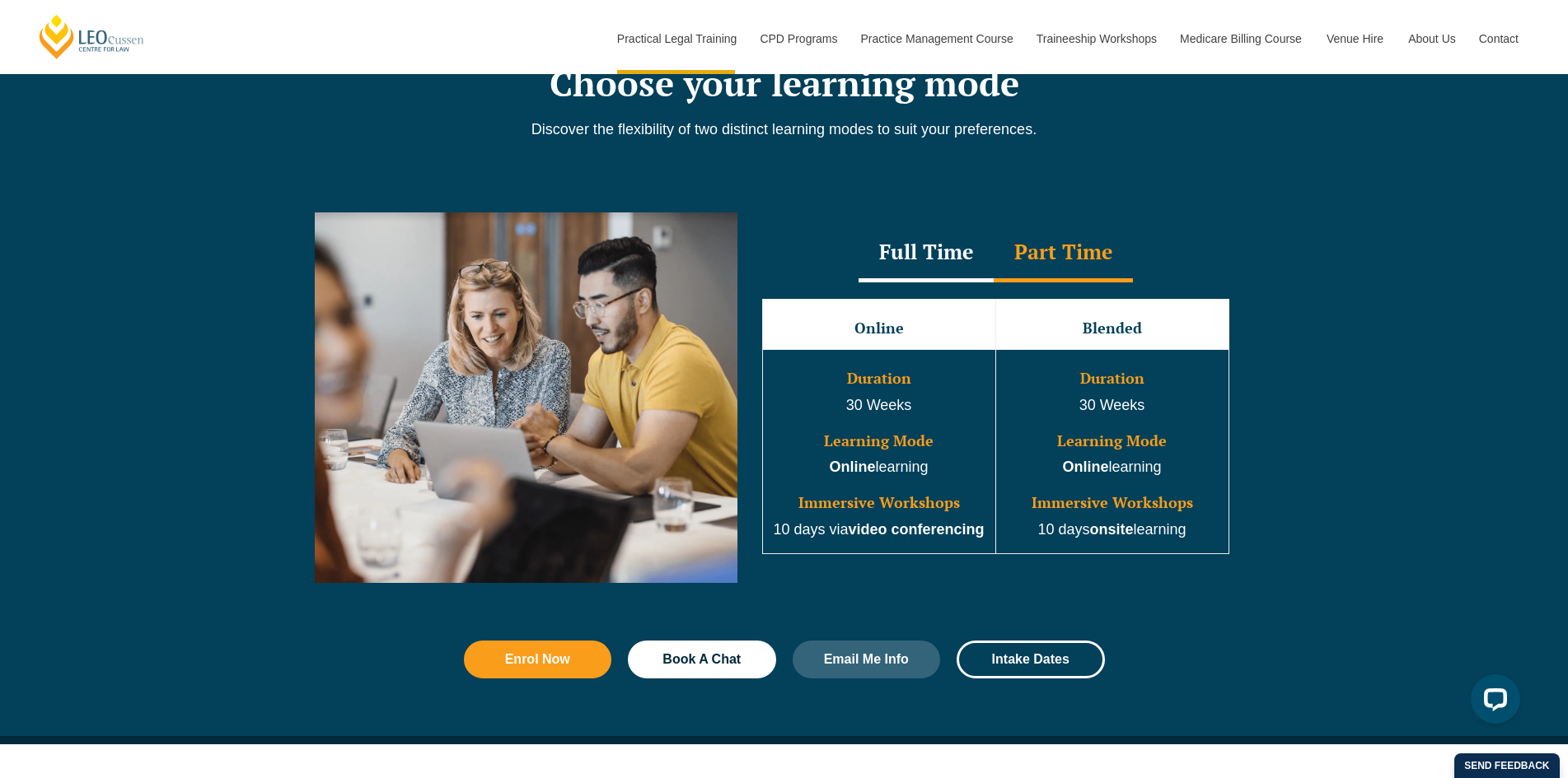
click at [907, 266] on div "Full Time" at bounding box center [925, 253] width 135 height 57
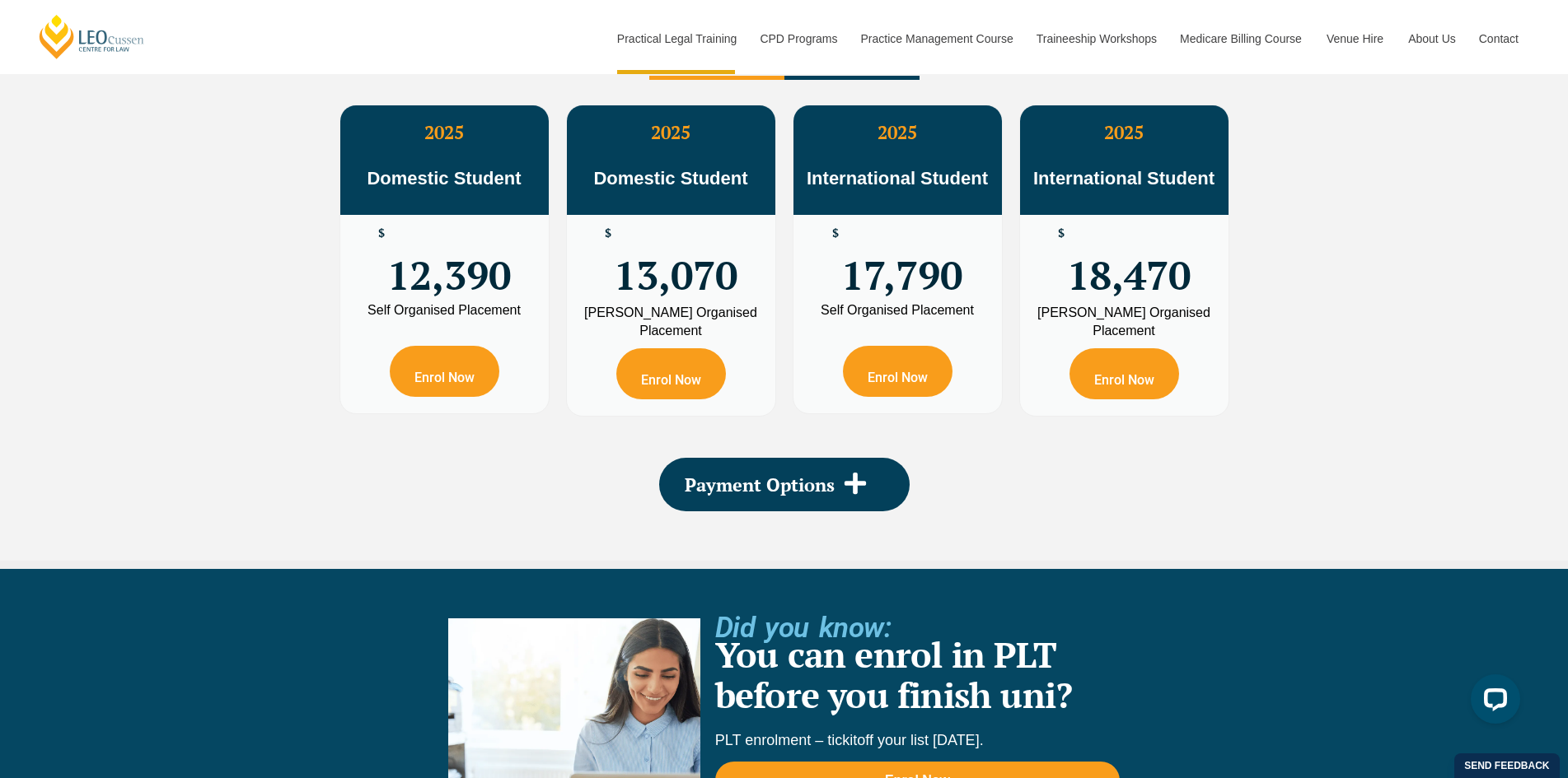
scroll to position [3048, 0]
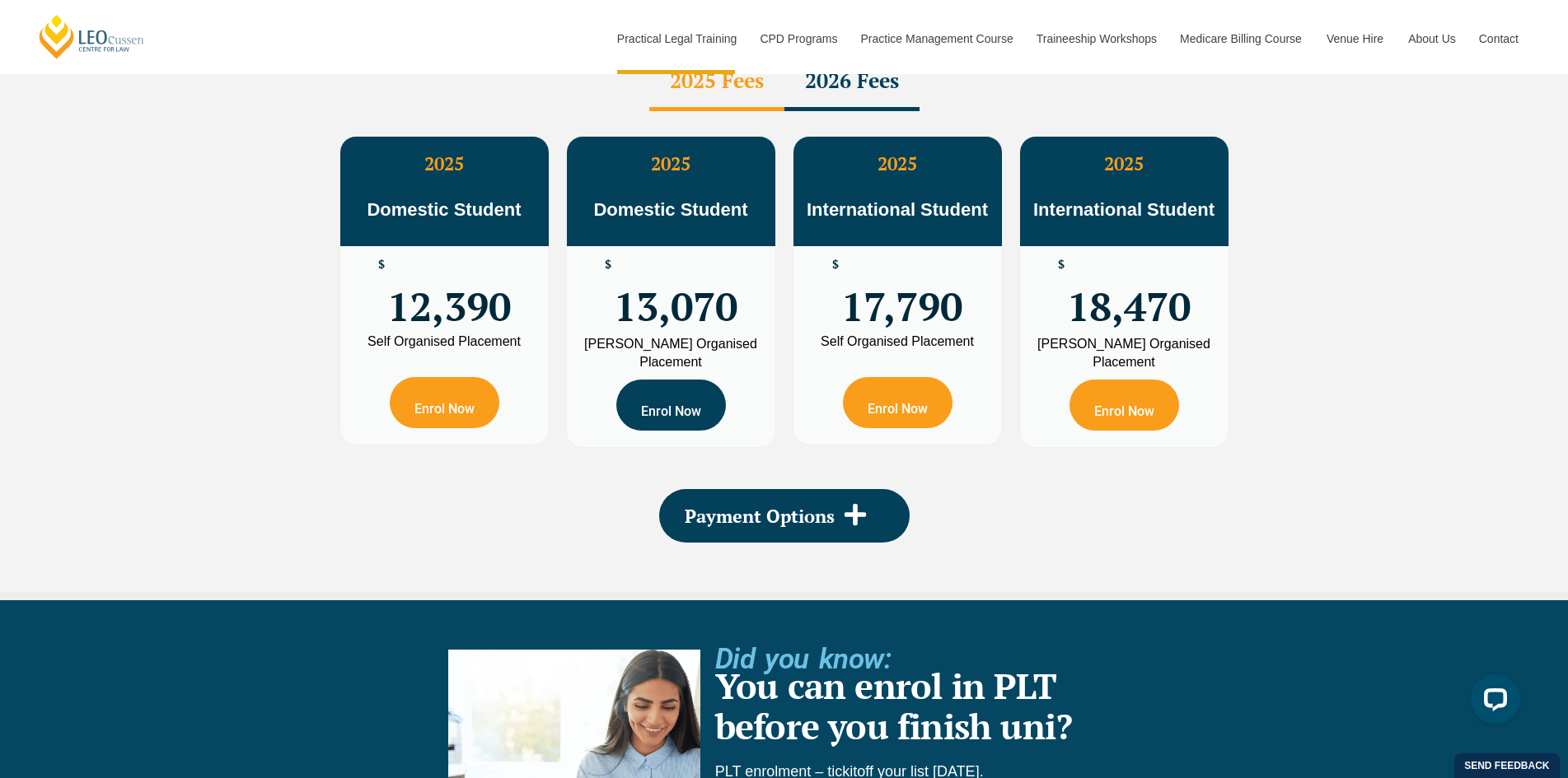
click at [652, 380] on link "Enrol Now" at bounding box center [671, 405] width 109 height 51
